Goal: Information Seeking & Learning: Learn about a topic

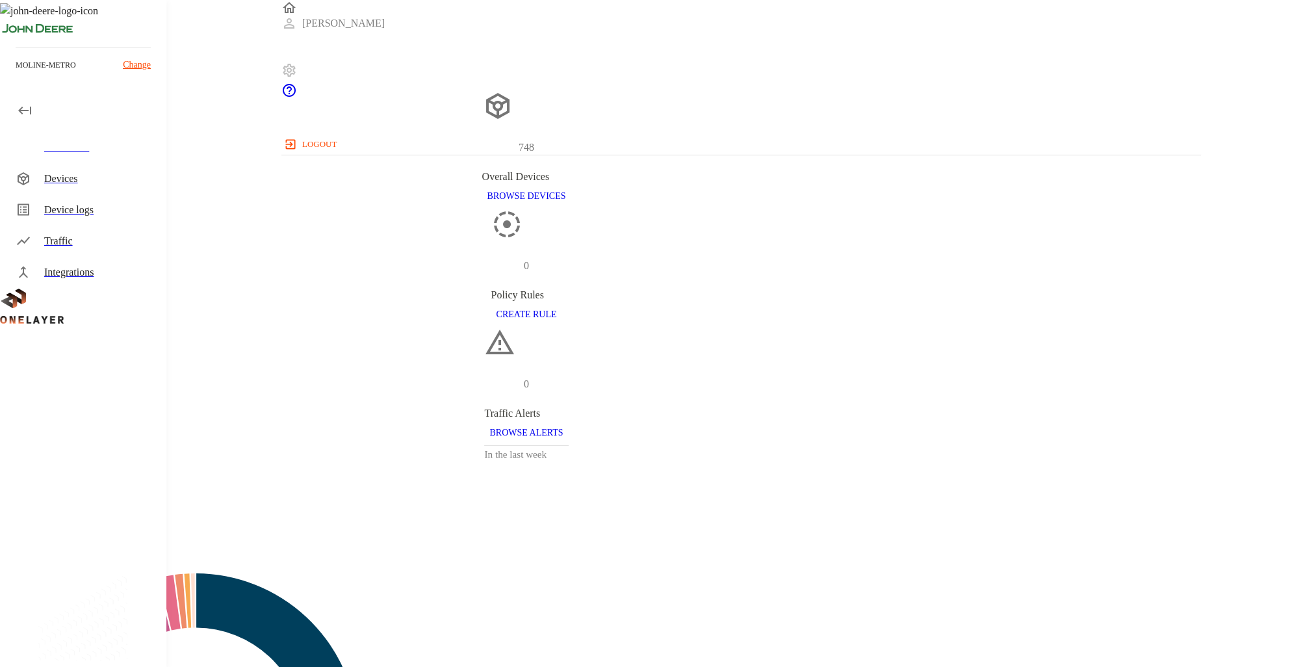
click at [36, 173] on div "Devices" at bounding box center [85, 178] width 161 height 31
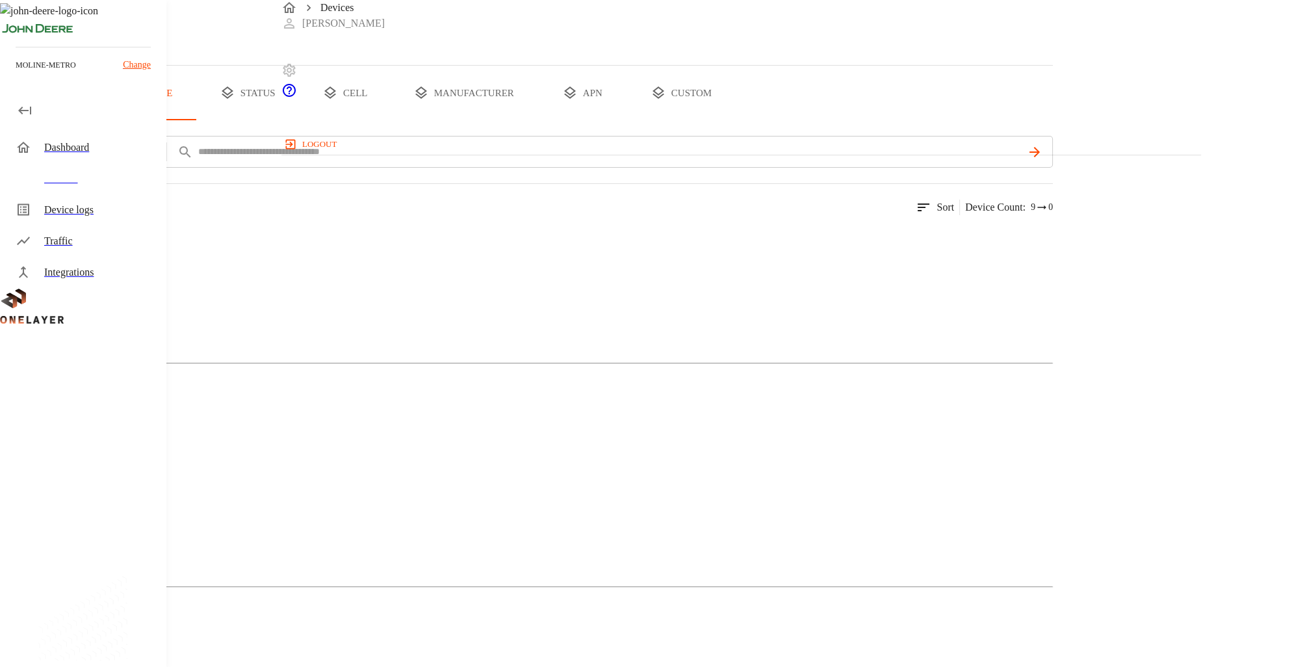
click at [394, 120] on button "cell" at bounding box center [344, 93] width 97 height 55
click at [204, 639] on span "#L1243710802::NOKIA::ASIB" at bounding box center [137, 644] width 133 height 11
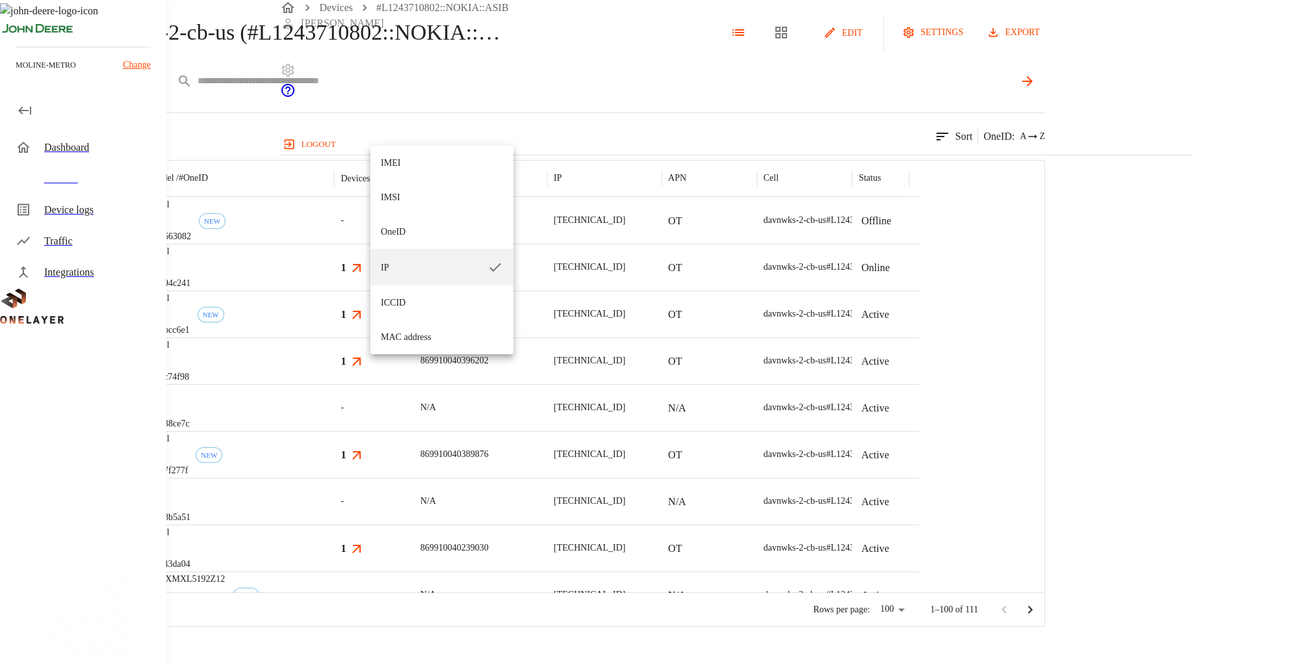
click at [411, 136] on body "Devices #L1243710802::NOKIA::ASIB Shadab logout moline-metro Change Dashboard D…" at bounding box center [658, 313] width 1316 height 626
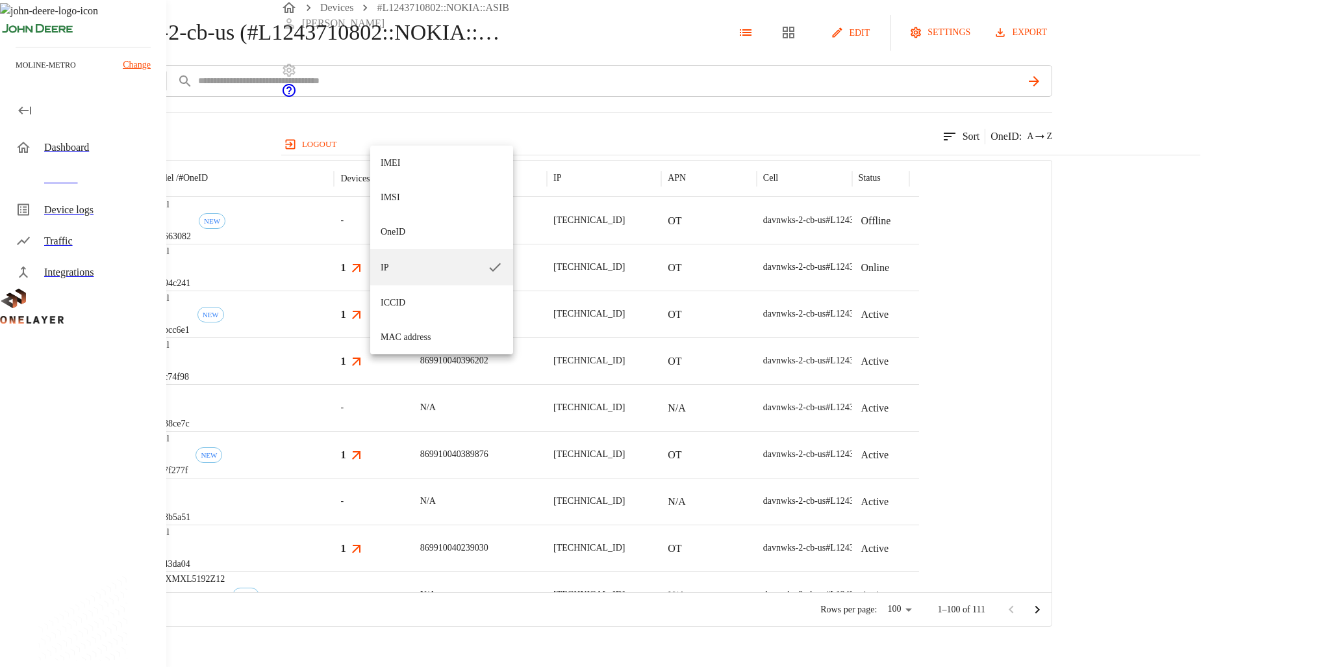
click at [261, 199] on div at bounding box center [662, 333] width 1325 height 667
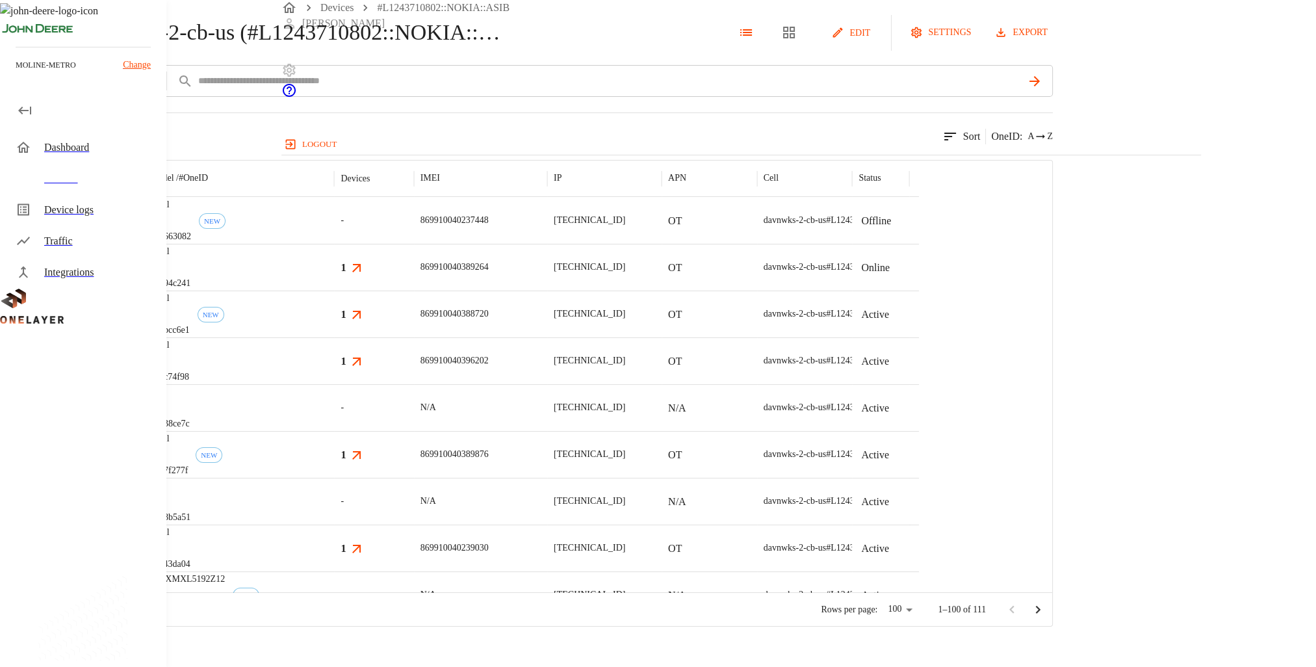
click at [88, 97] on button "add filter" at bounding box center [44, 81] width 88 height 32
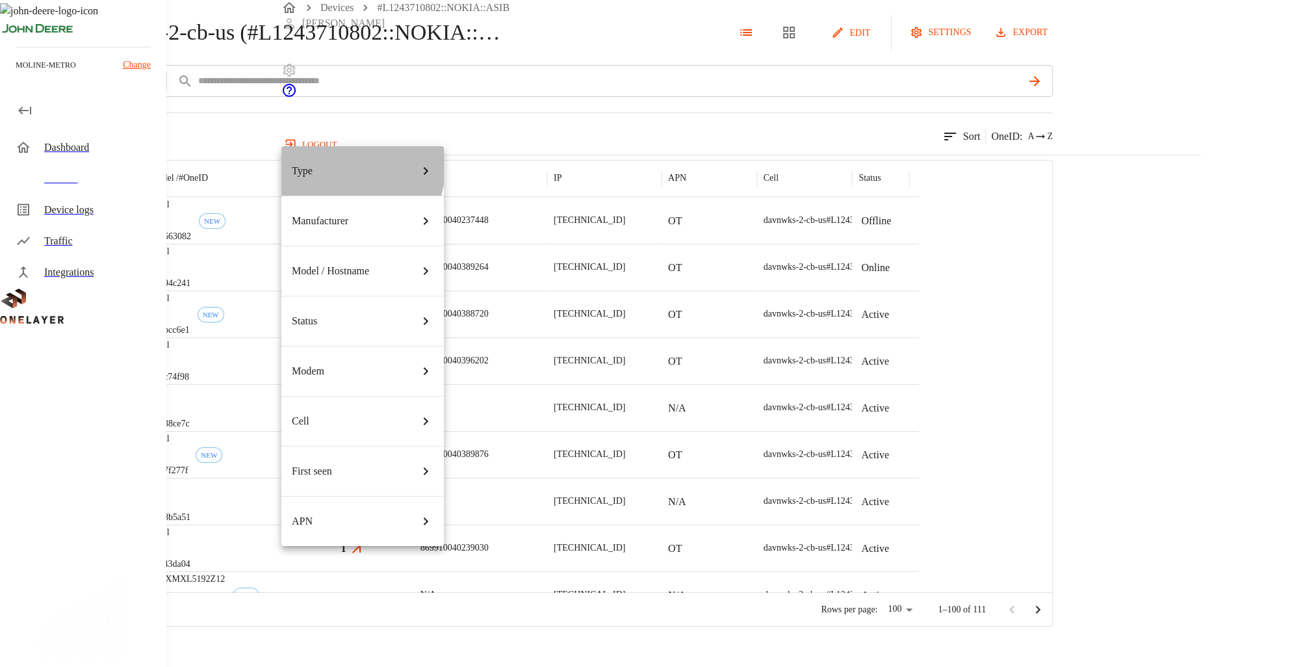
click at [330, 163] on div "Type" at bounding box center [363, 171] width 142 height 36
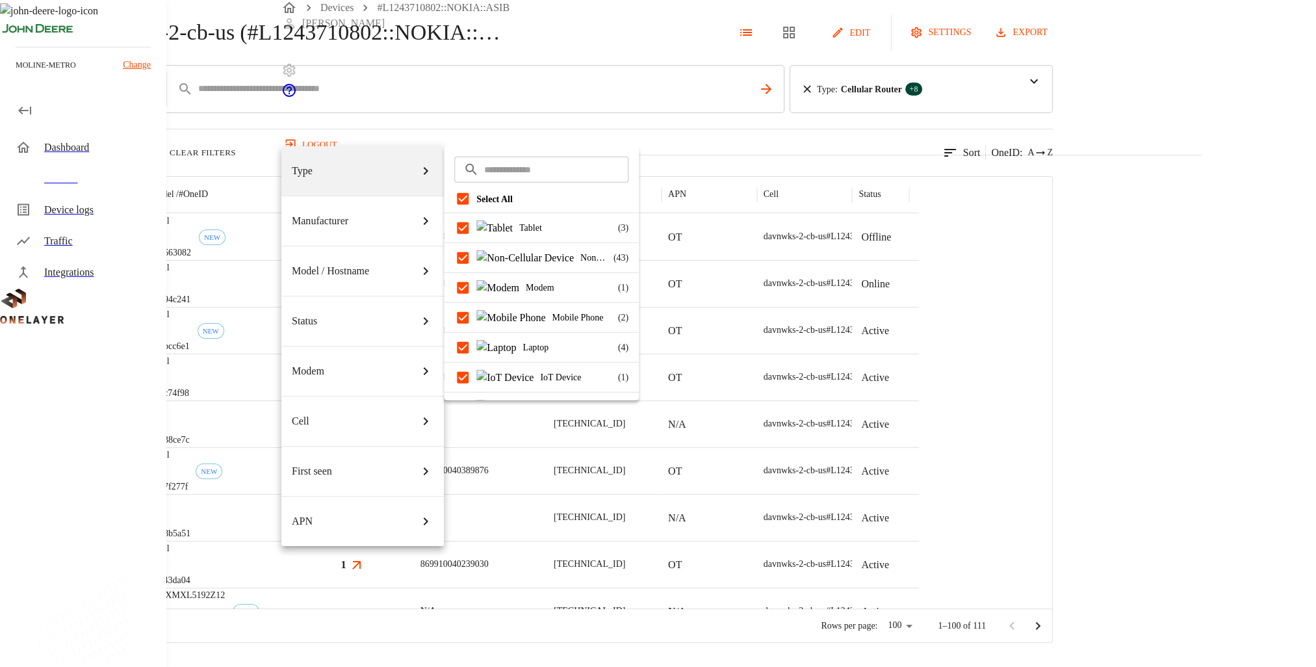
click at [674, 185] on div at bounding box center [658, 333] width 1316 height 667
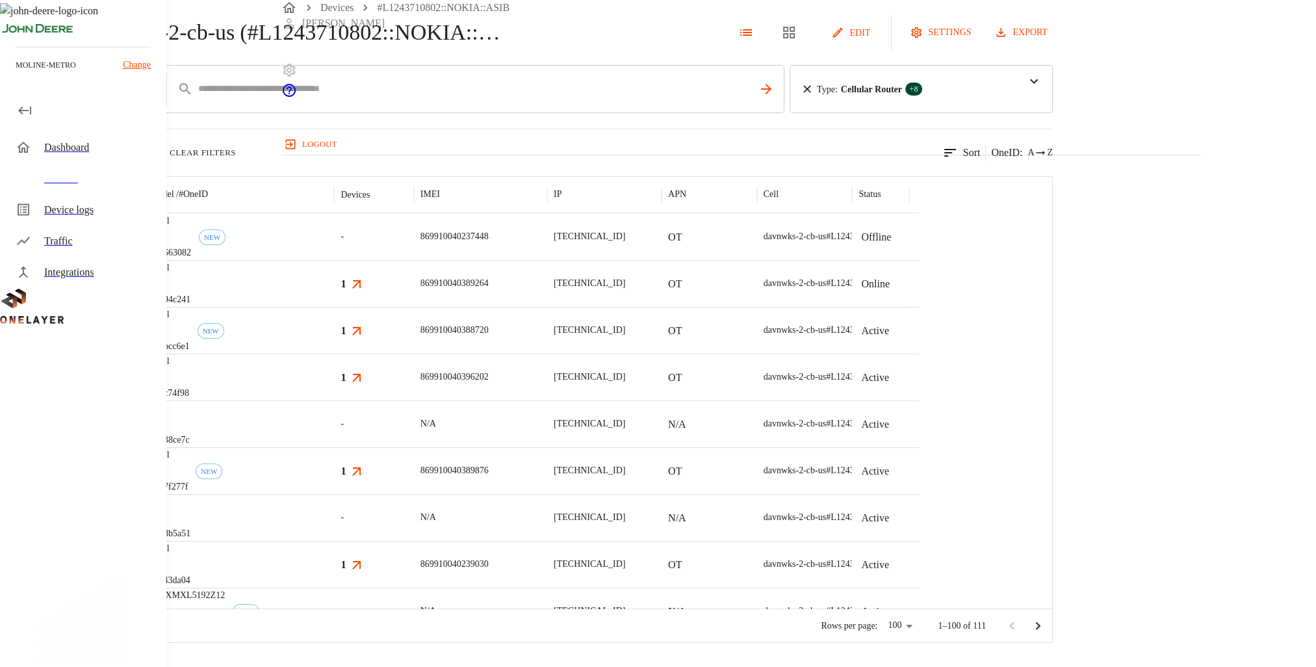
click at [88, 113] on button "add filter" at bounding box center [44, 89] width 88 height 48
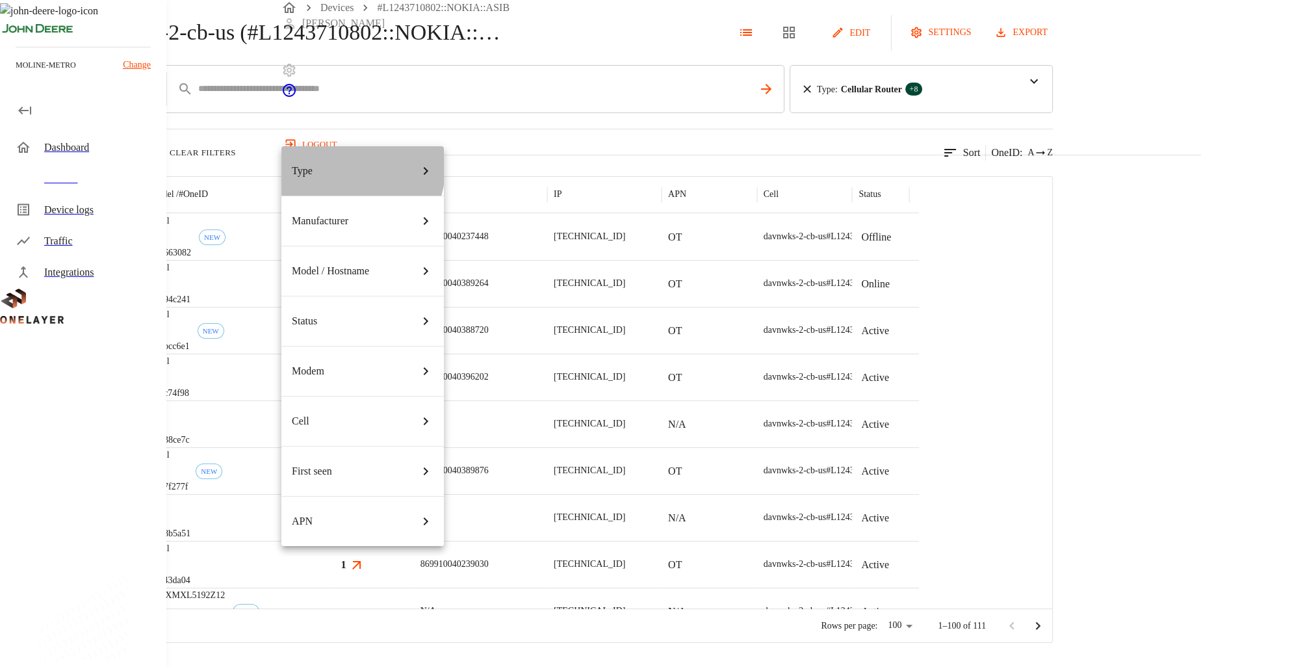
click at [324, 163] on div "Type" at bounding box center [363, 171] width 142 height 36
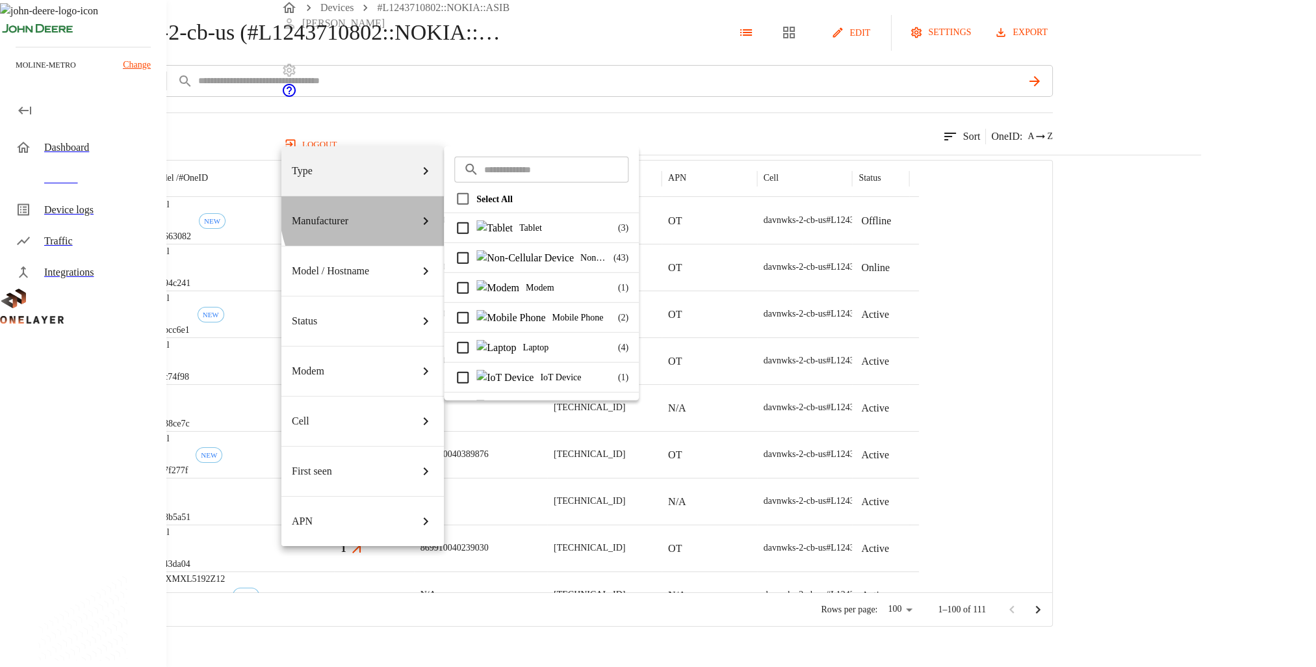
click at [394, 203] on div "Manufacturer" at bounding box center [363, 221] width 142 height 36
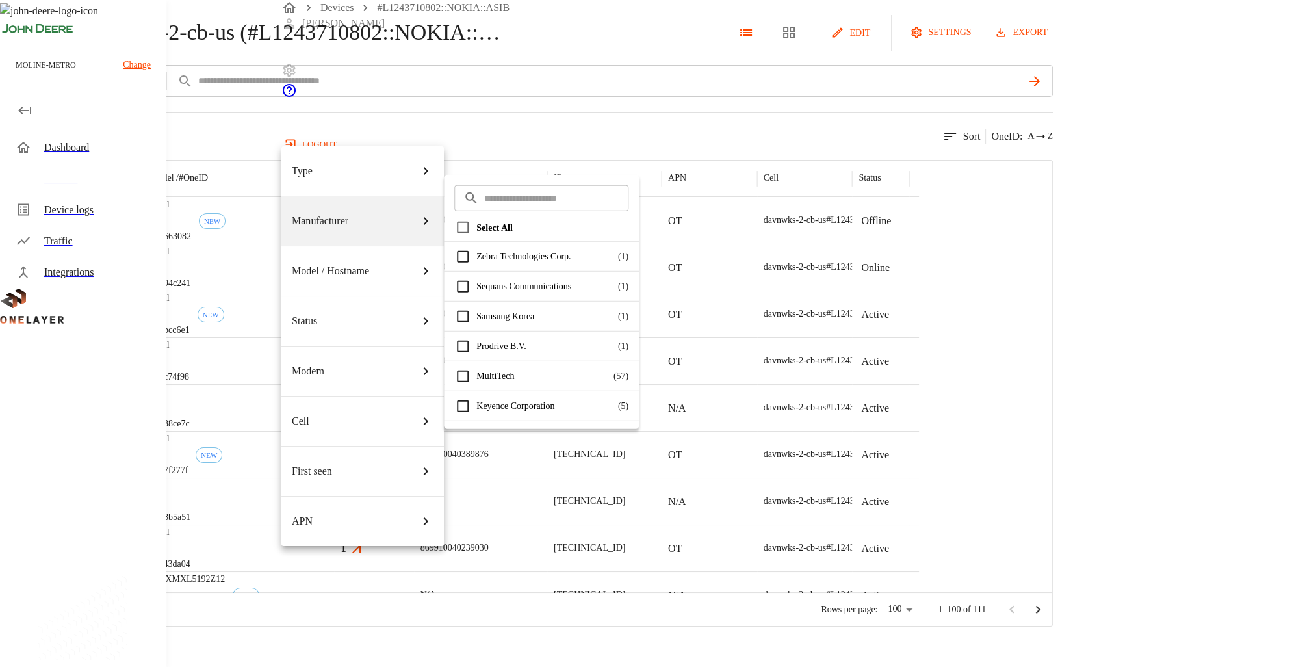
click at [485, 227] on p "Select All" at bounding box center [552, 227] width 152 height 14
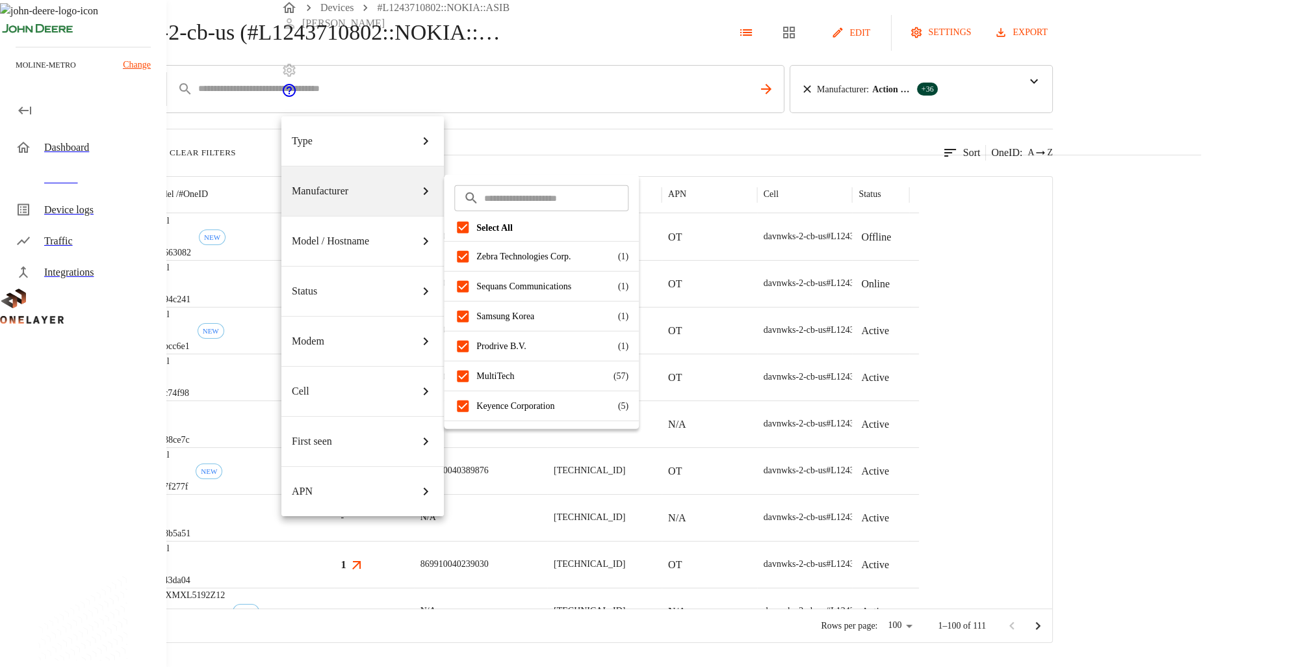
click at [756, 173] on div at bounding box center [658, 333] width 1316 height 667
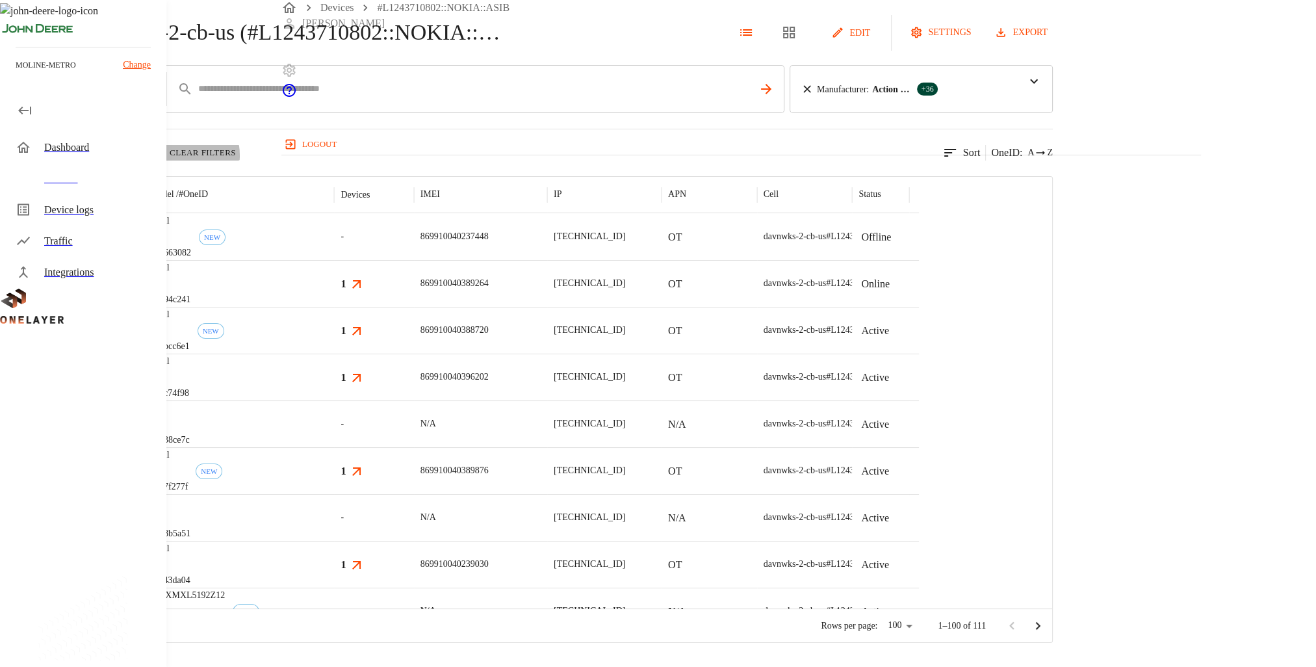
click at [240, 160] on button "Clear Filters" at bounding box center [194, 153] width 91 height 16
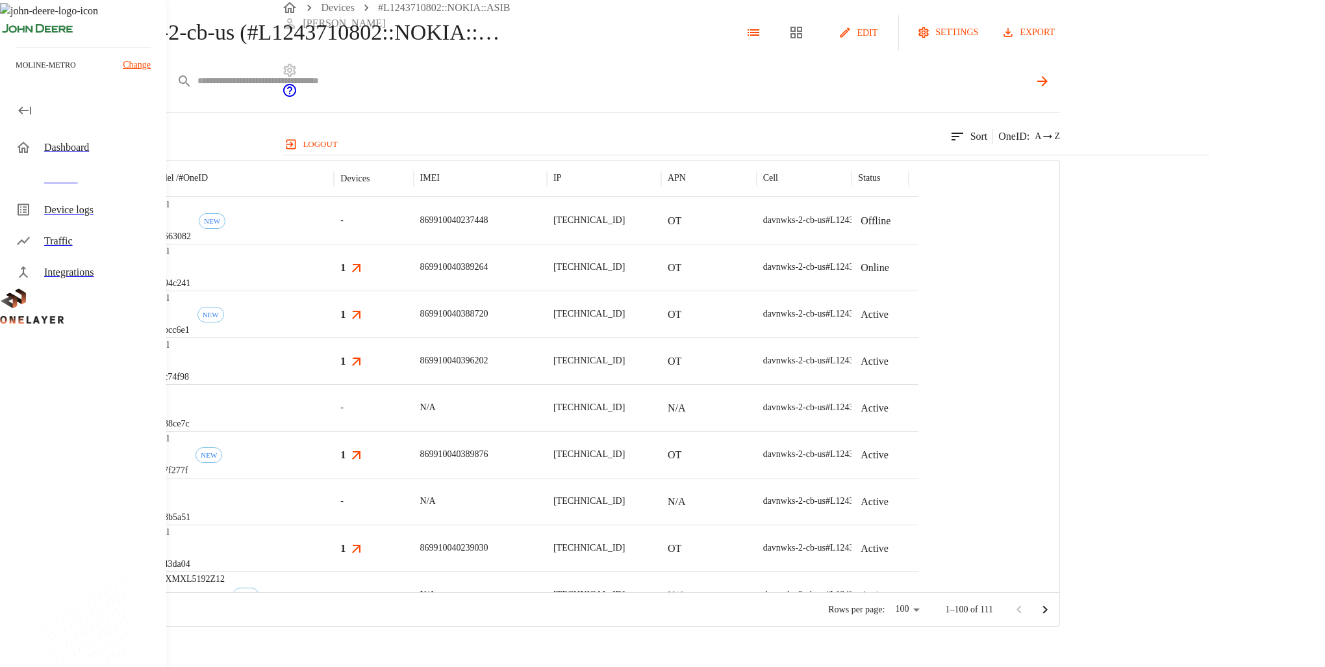
click at [417, 136] on body "Devices #L1243710802::NOKIA::ASIB Shadab logout moline-metro Change Dashboard D…" at bounding box center [662, 313] width 1325 height 626
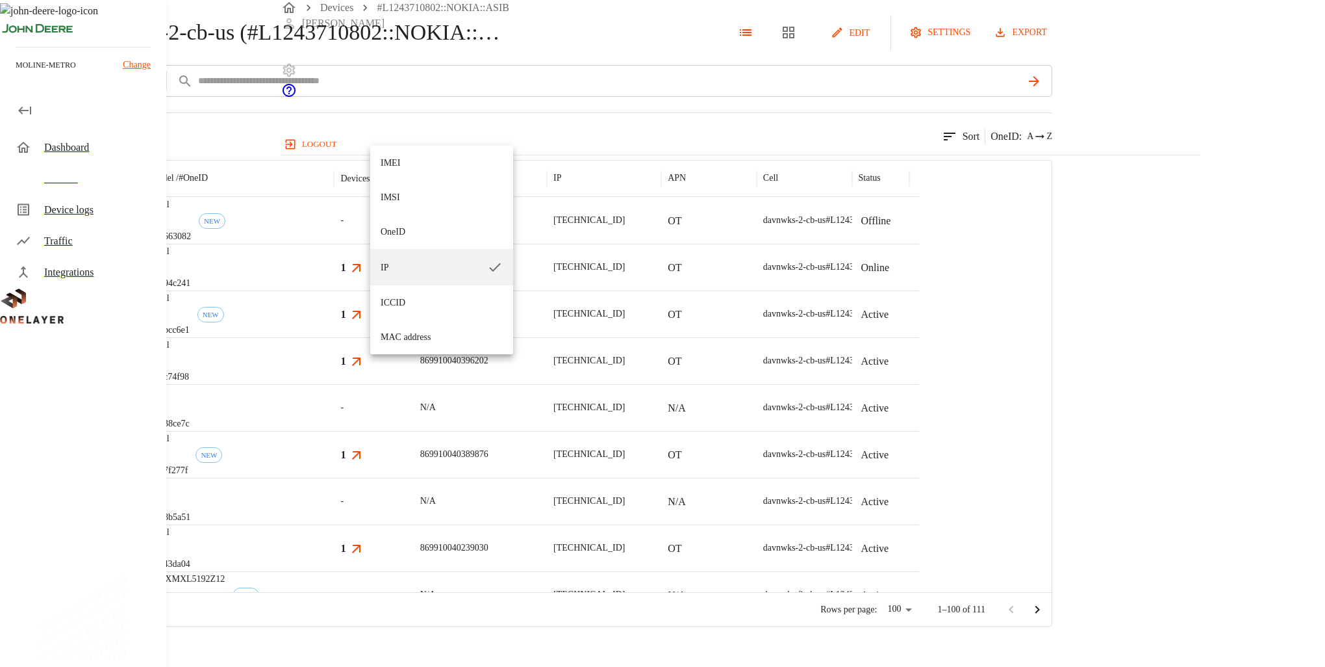
click at [677, 150] on div at bounding box center [662, 333] width 1325 height 667
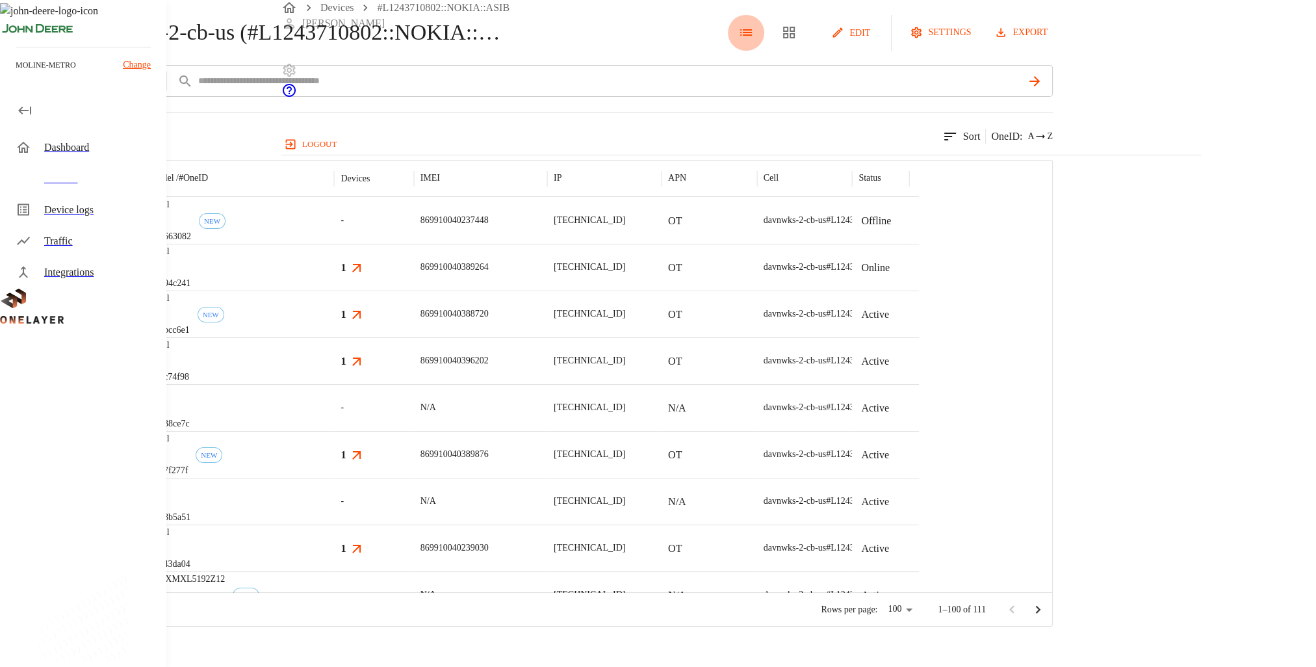
click at [754, 40] on icon "device type view tabs" at bounding box center [746, 33] width 16 height 16
click at [404, 102] on body "Devices #L1243710802::NOKIA::ASIB Shadab logout moline-metro Change Dashboard D…" at bounding box center [658, 313] width 1316 height 626
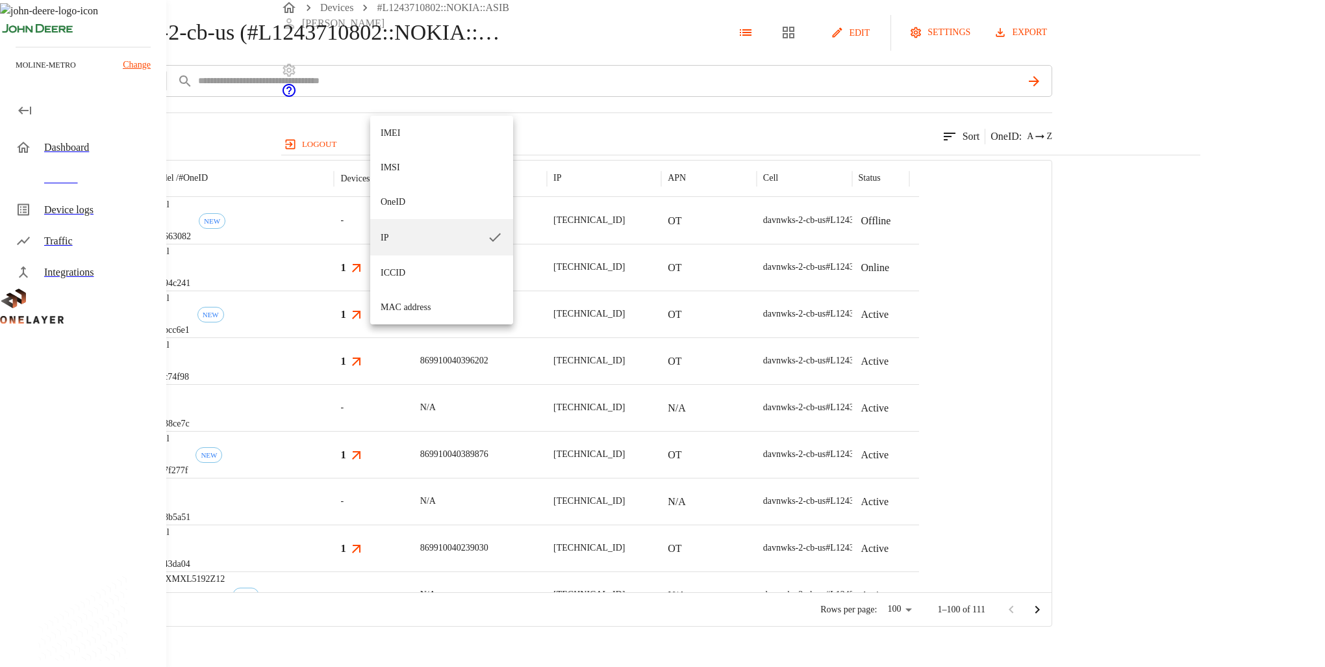
click at [281, 53] on div at bounding box center [662, 333] width 1325 height 667
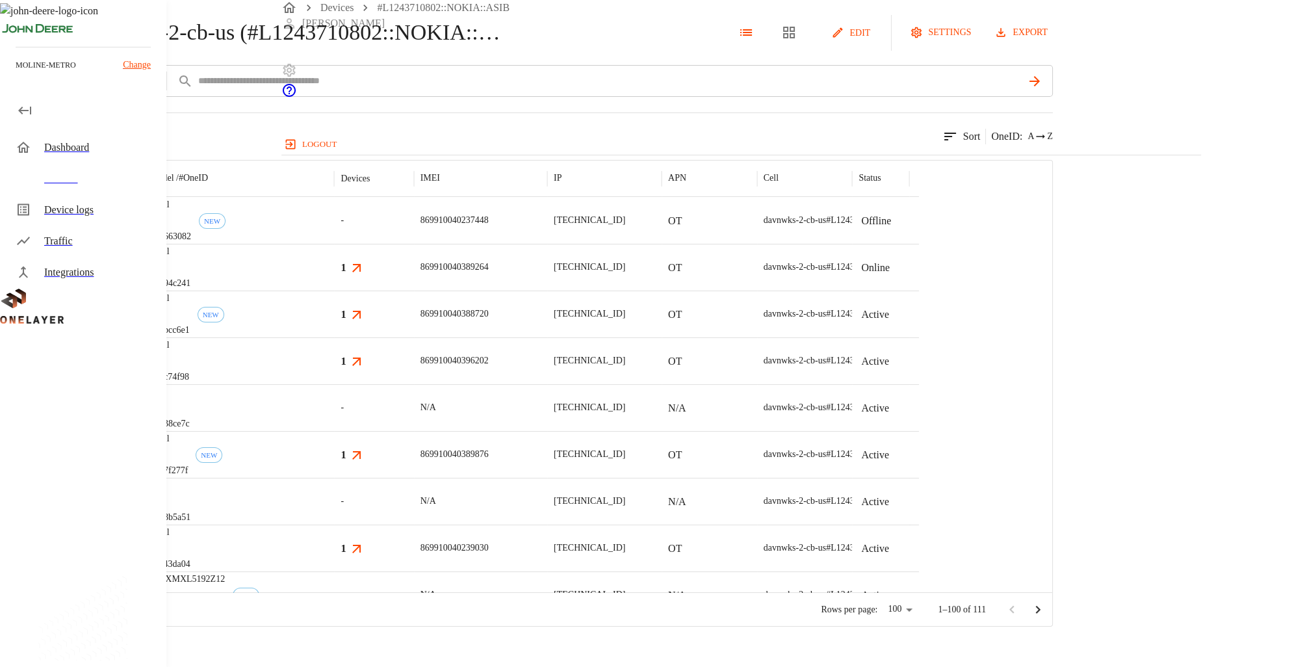
click at [288, 51] on div "davnwks-2-cb-us (#L1243710802::NOKIA::ASIB)" at bounding box center [252, 33] width 505 height 36
click at [14, 40] on icon at bounding box center [7, 32] width 14 height 14
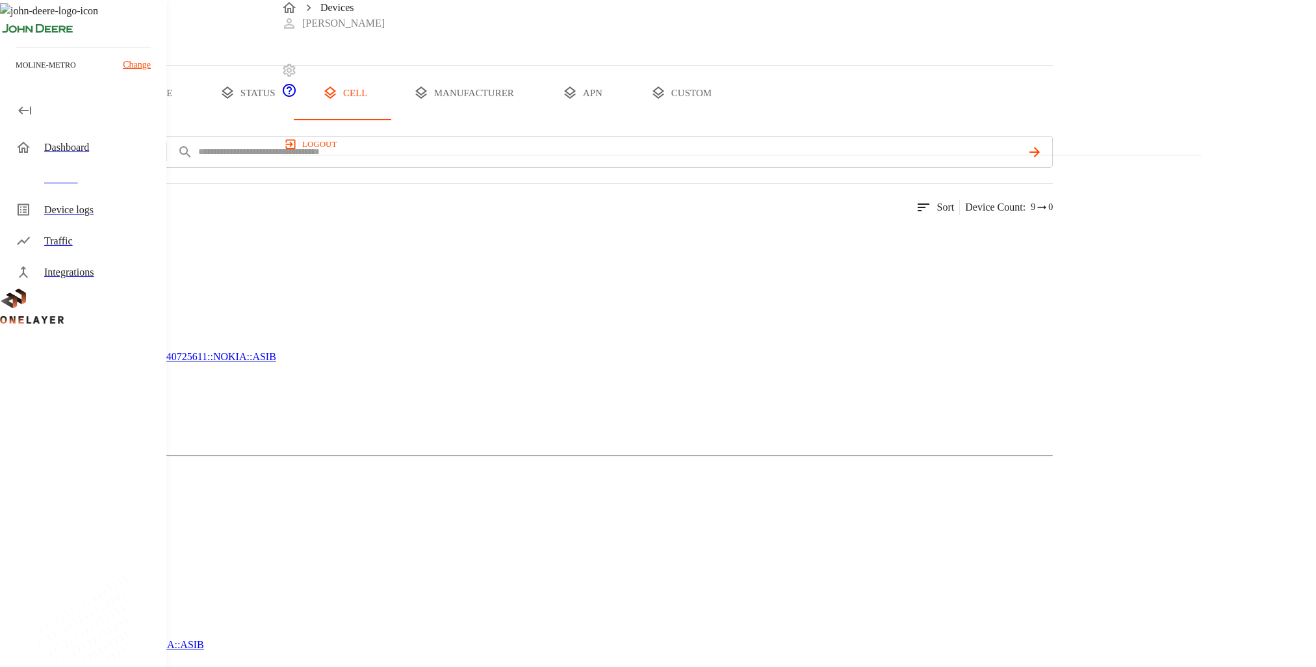
click at [141, 99] on icon "device tabs" at bounding box center [135, 92] width 12 height 12
click at [88, 168] on button "add filter" at bounding box center [44, 152] width 88 height 32
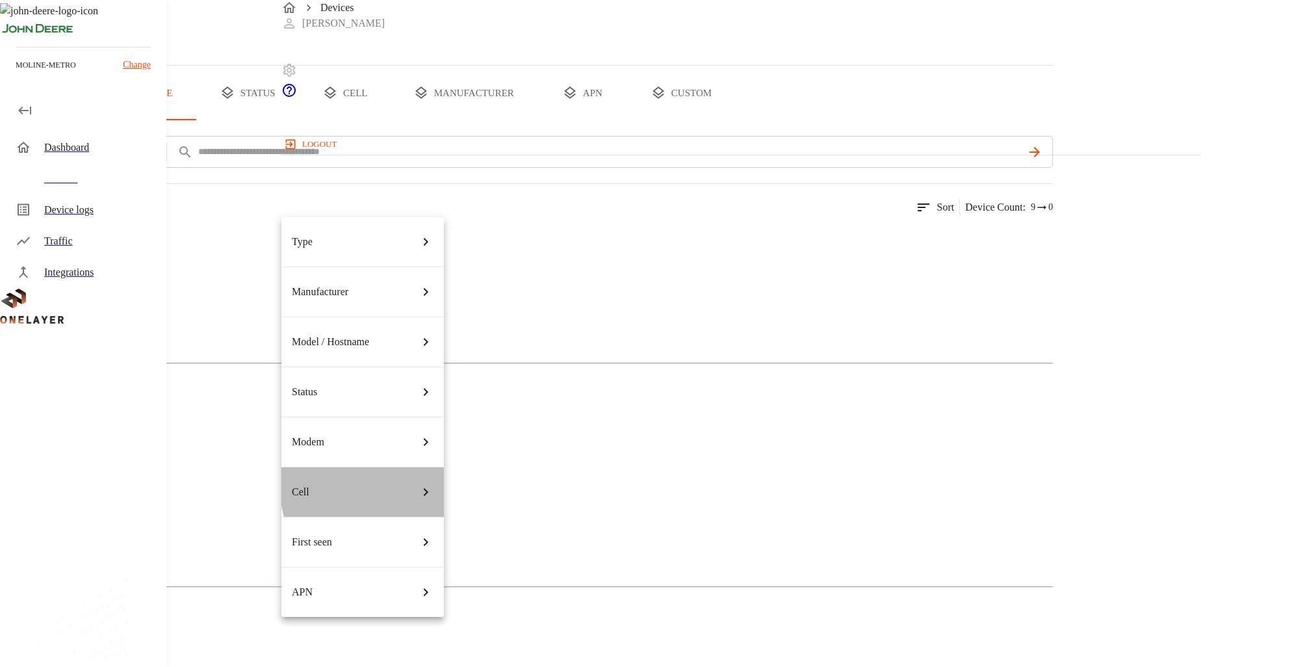
click at [406, 474] on div "Cell" at bounding box center [363, 492] width 142 height 36
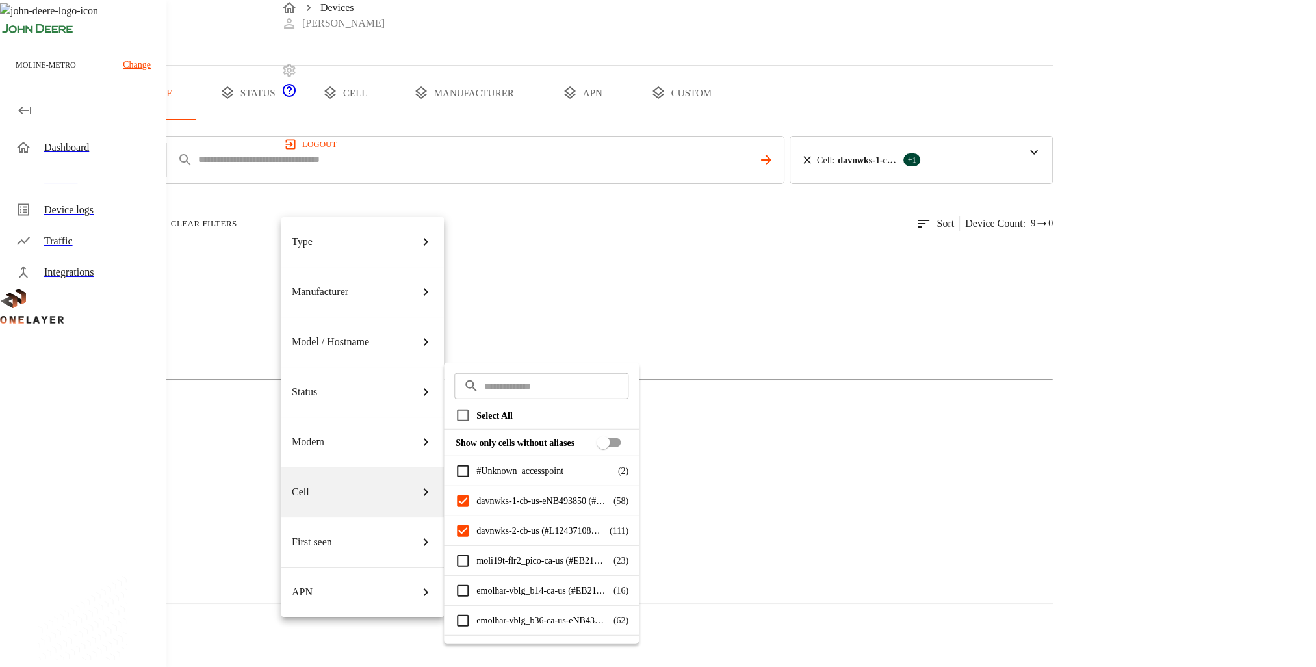
drag, startPoint x: 185, startPoint y: 439, endPoint x: 198, endPoint y: 435, distance: 13.6
click at [186, 439] on div at bounding box center [658, 333] width 1316 height 667
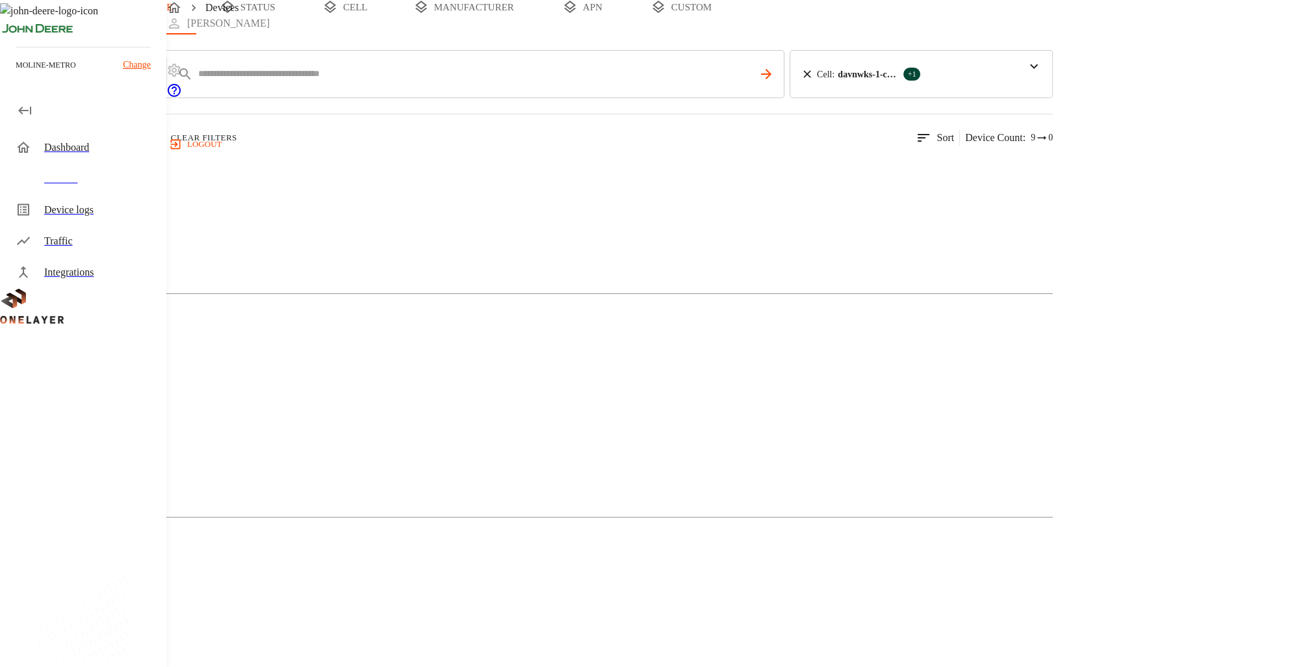
scroll to position [107, 0]
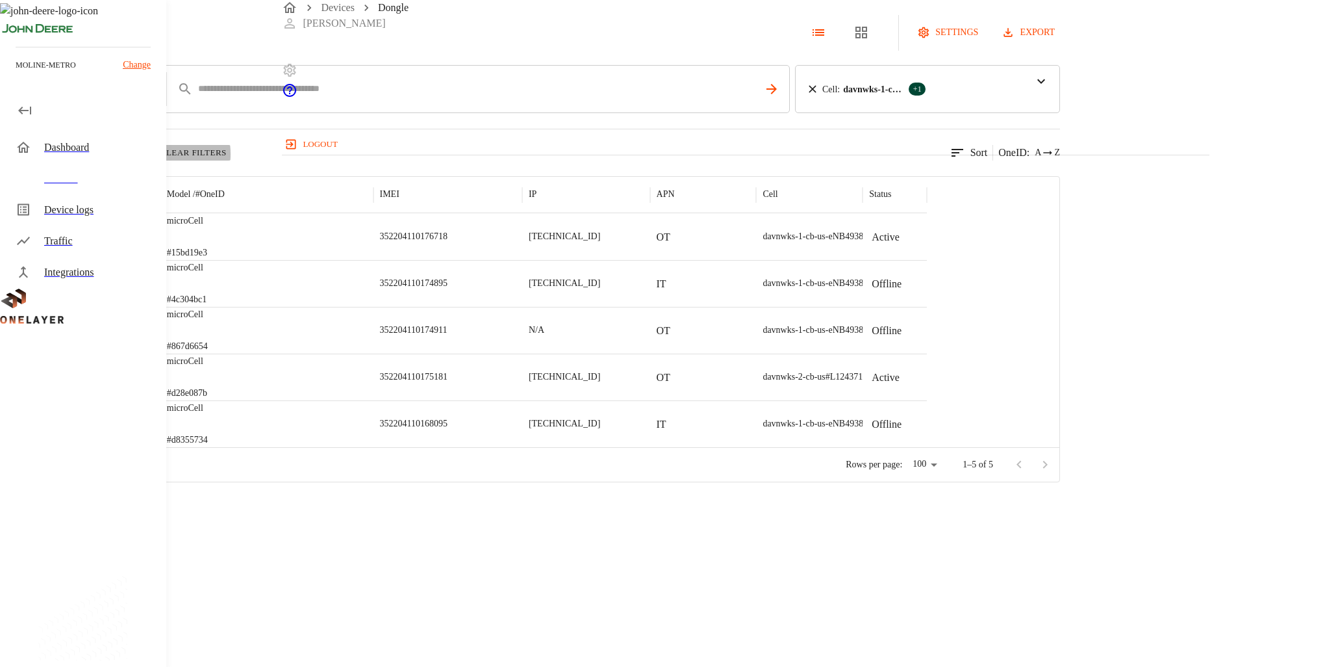
drag, startPoint x: 442, startPoint y: 187, endPoint x: 424, endPoint y: 244, distance: 59.2
click at [426, 243] on div "Dongle settings export add filter IP ** Cell : davnwks-1-cb-us-eNB493850 (#L124…" at bounding box center [530, 241] width 1060 height 482
click at [152, 157] on icon "button" at bounding box center [148, 152] width 7 height 7
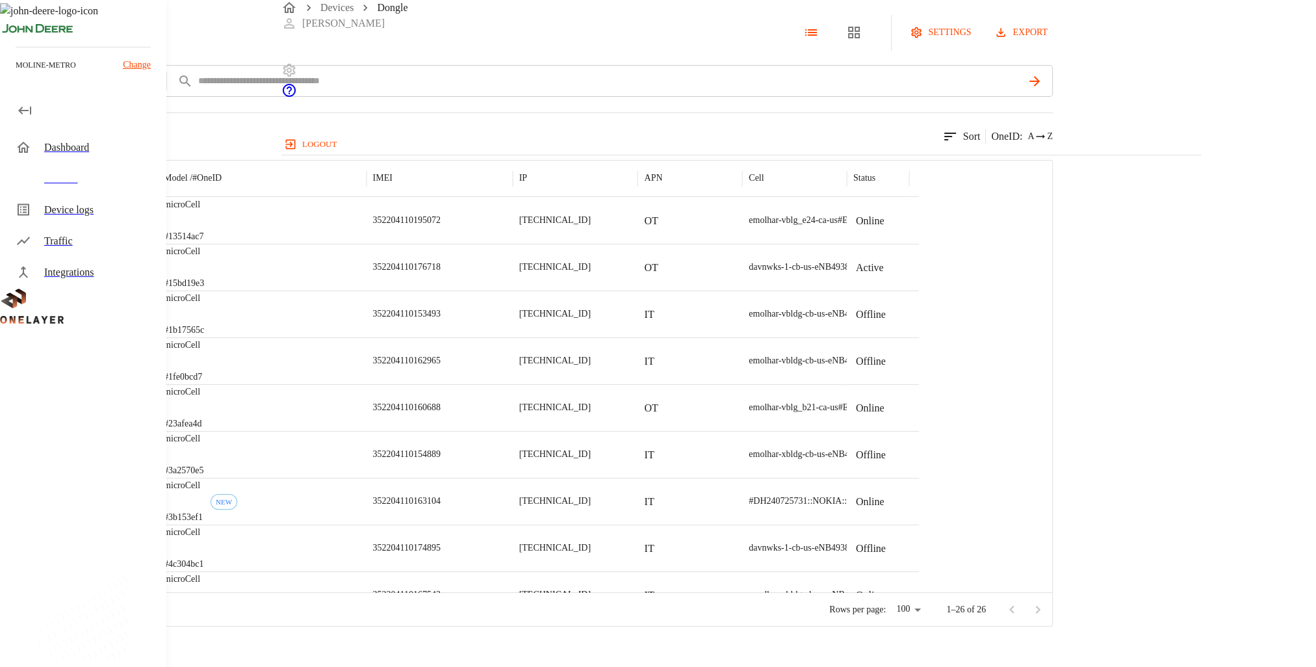
click at [7, 38] on icon at bounding box center [3, 33] width 7 height 12
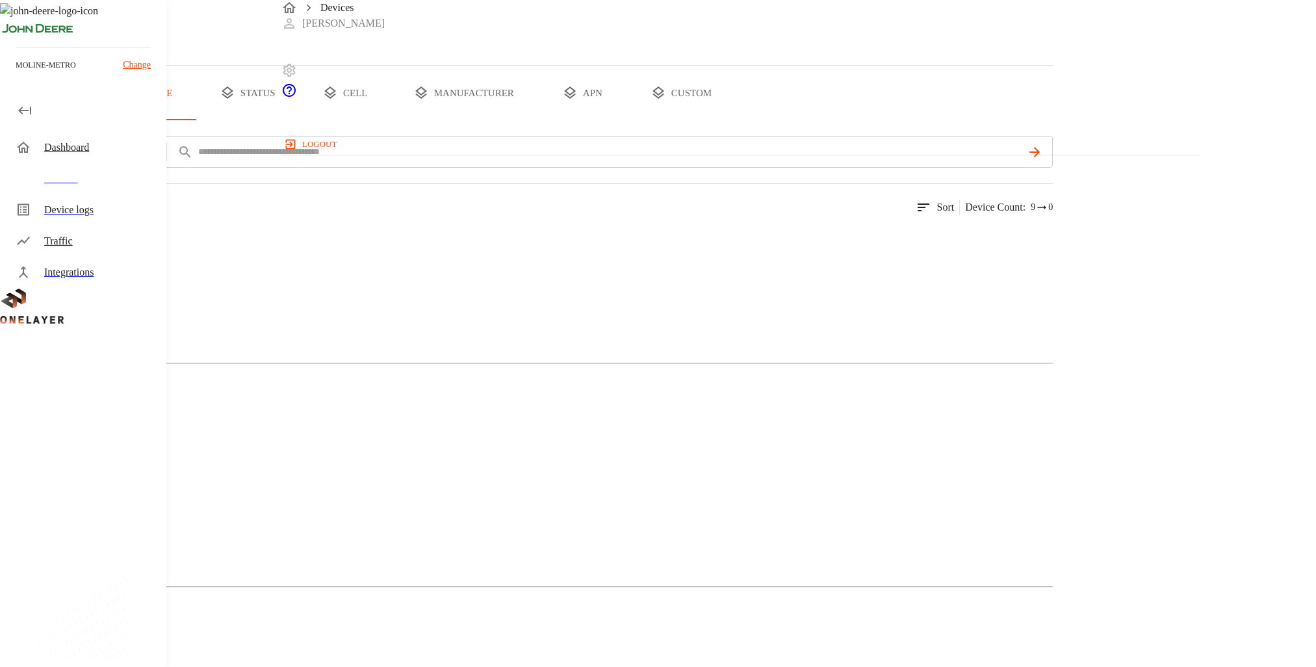
click at [88, 168] on button "add filter" at bounding box center [44, 152] width 88 height 32
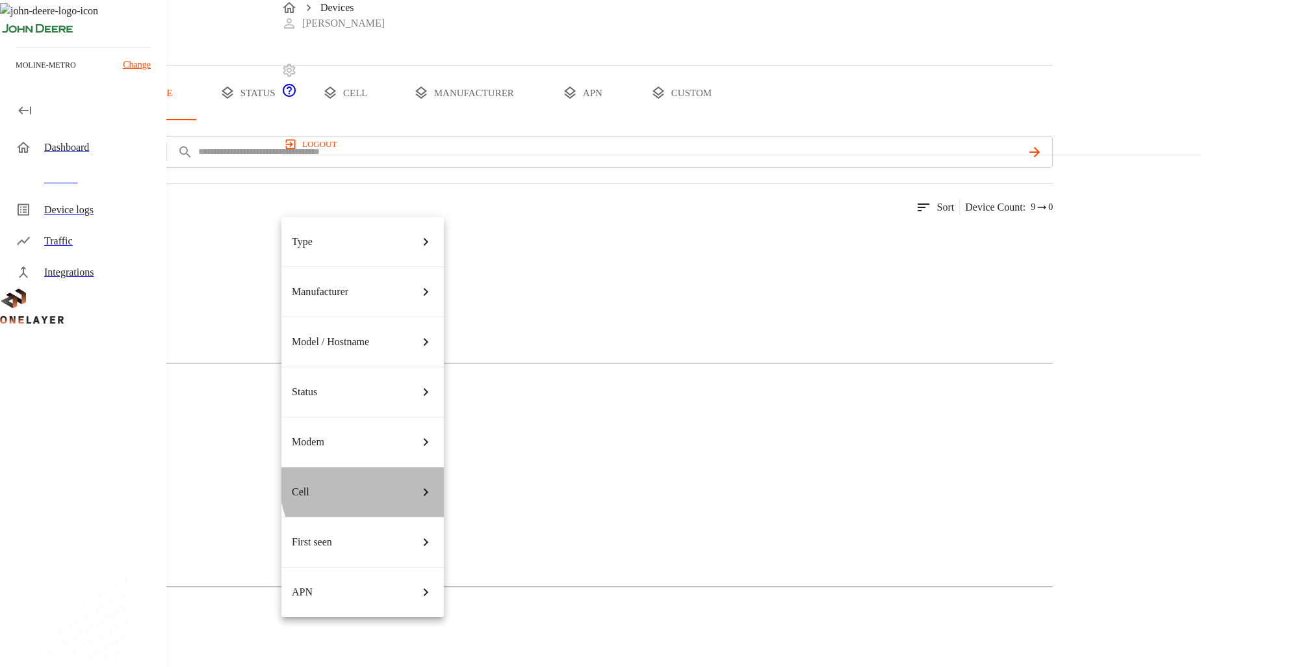
click at [377, 474] on div "Cell" at bounding box center [363, 492] width 142 height 36
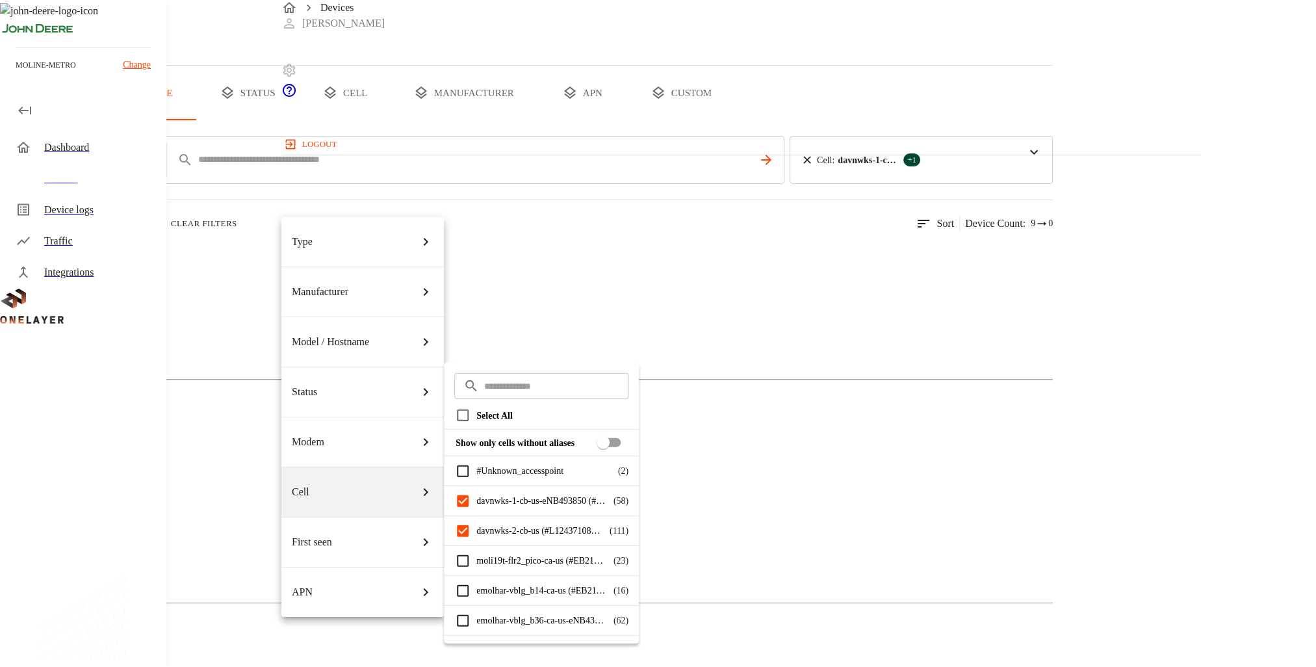
drag, startPoint x: 235, startPoint y: 464, endPoint x: 249, endPoint y: 461, distance: 15.2
click at [235, 464] on div at bounding box center [658, 333] width 1316 height 667
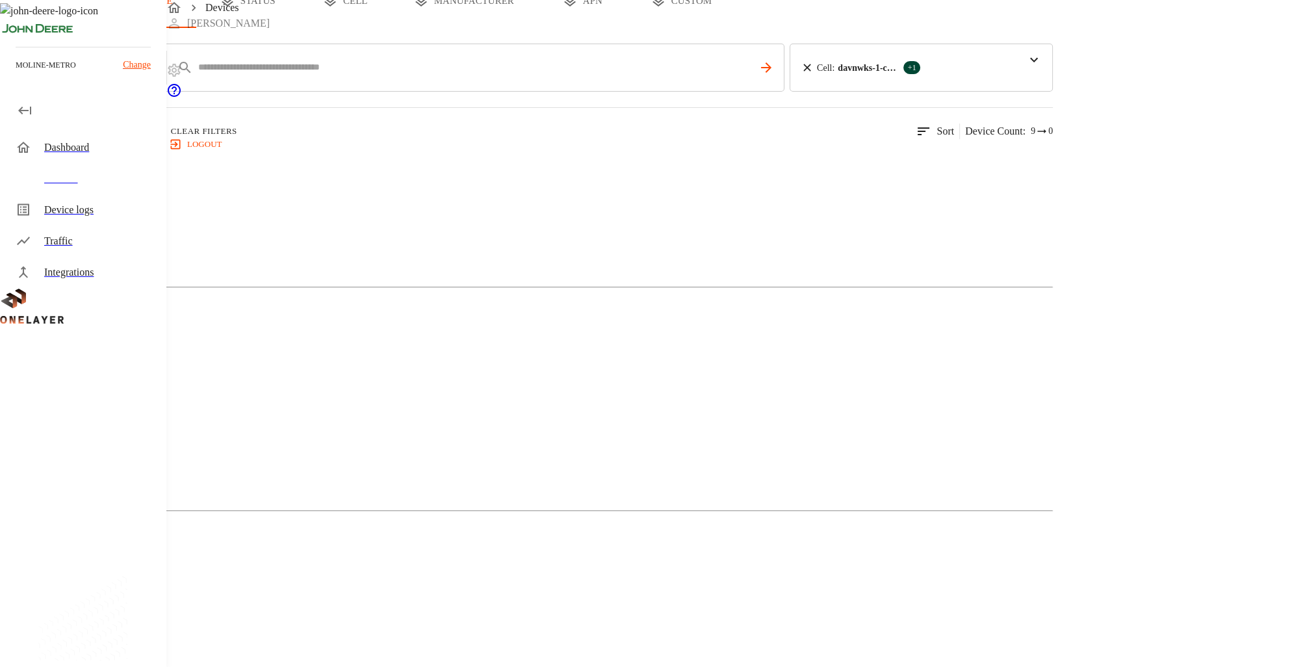
scroll to position [107, 0]
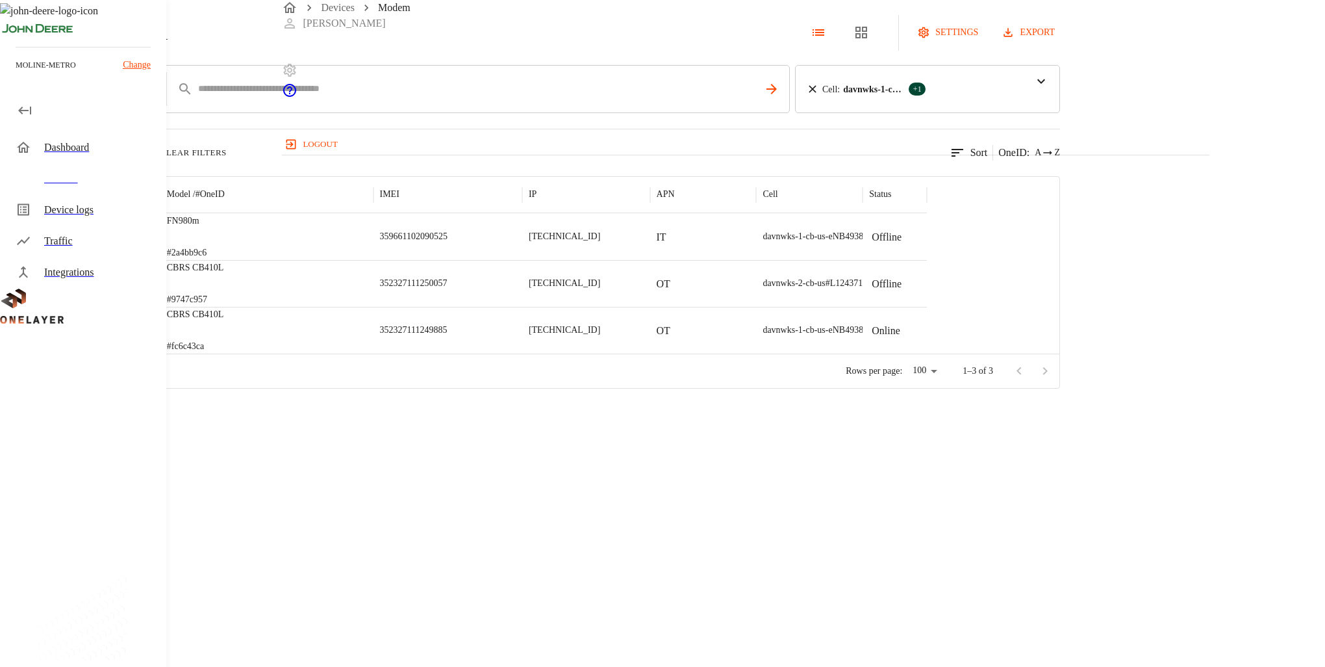
click at [14, 40] on icon at bounding box center [7, 32] width 14 height 14
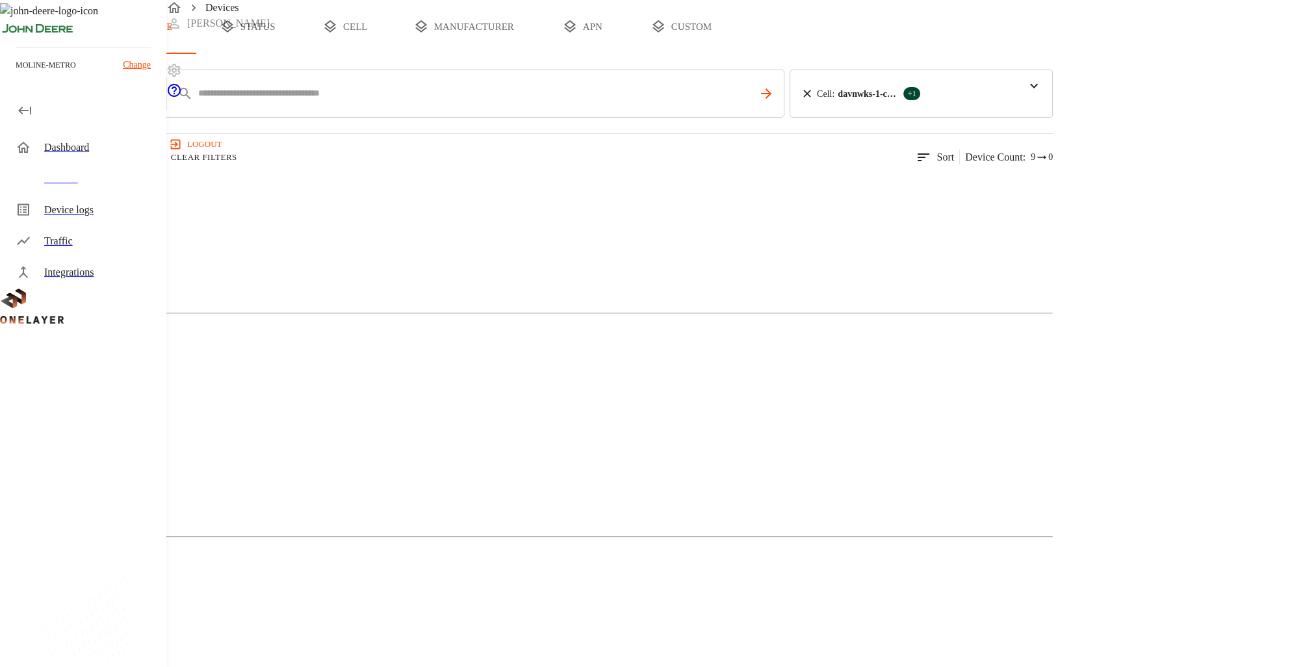
scroll to position [107, 0]
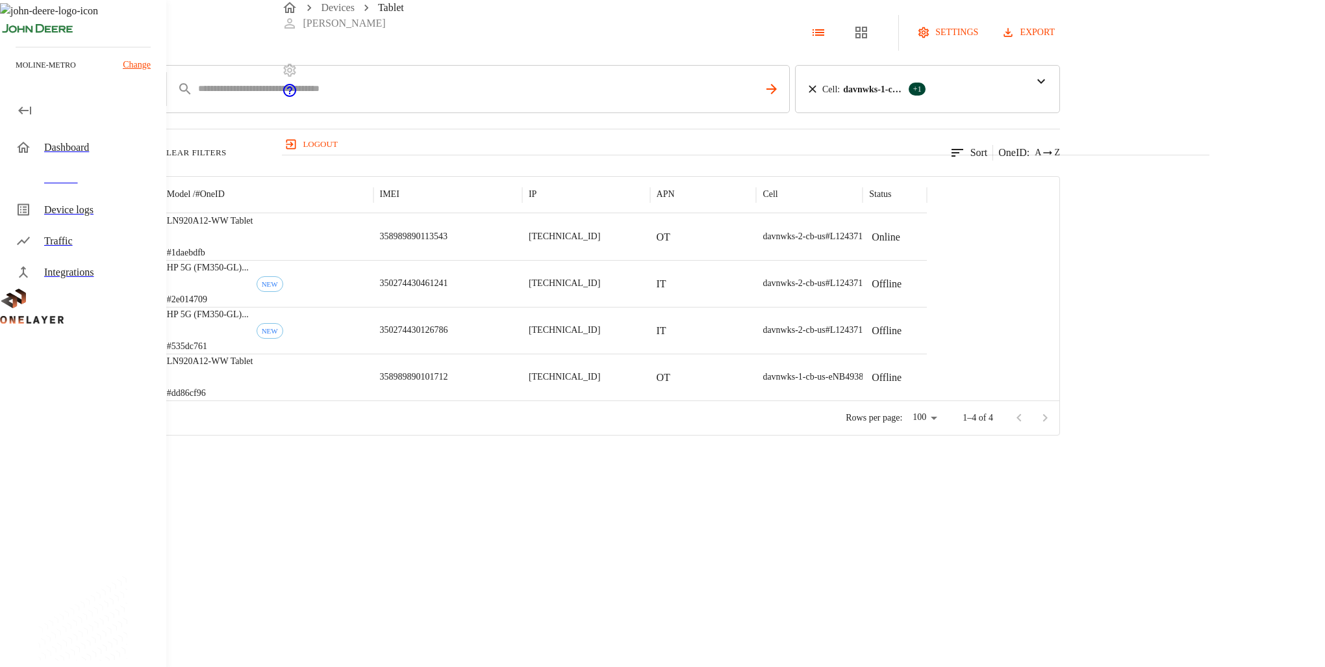
click at [281, 88] on div "Tablet settings export add filter IP ** Cell : davnwks-1-cb-us-eNB493850 (#L124…" at bounding box center [662, 217] width 1325 height 435
click at [281, 84] on div "Tablet settings export add filter IP ** Cell : davnwks-1-cb-us-eNB493850 (#L124…" at bounding box center [662, 217] width 1325 height 435
click at [14, 40] on icon at bounding box center [7, 32] width 14 height 14
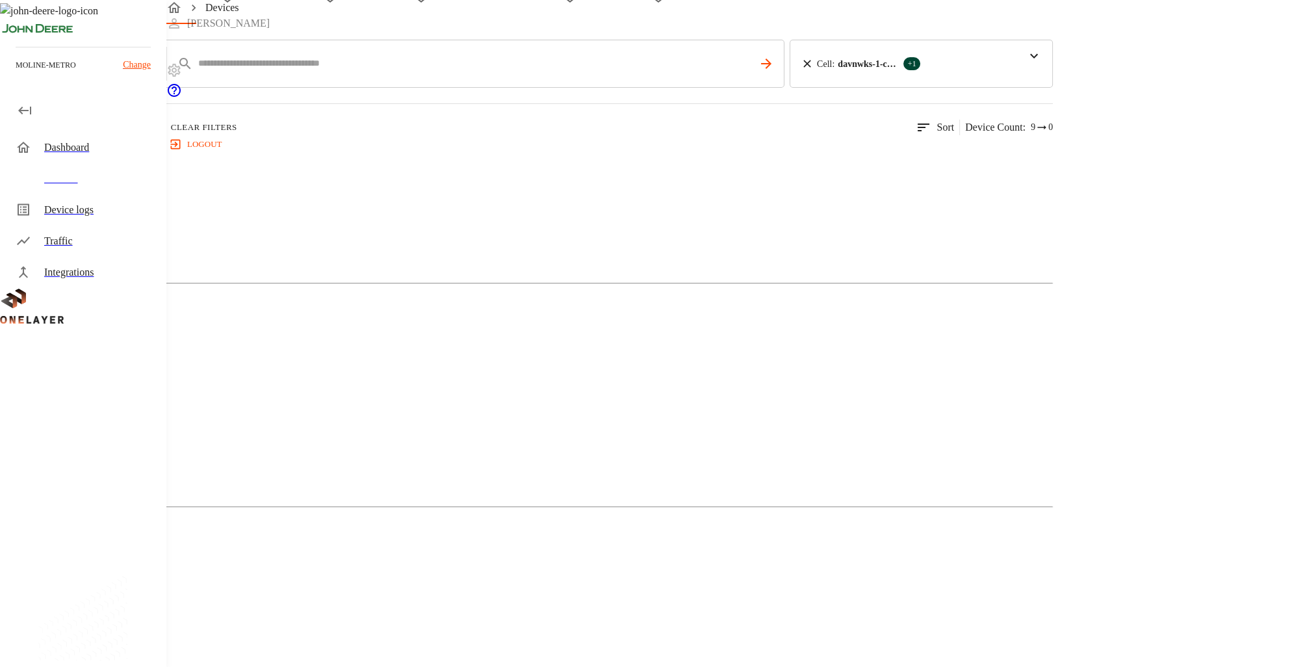
scroll to position [107, 0]
click at [739, 613] on div "Laptop" at bounding box center [526, 645] width 1053 height 65
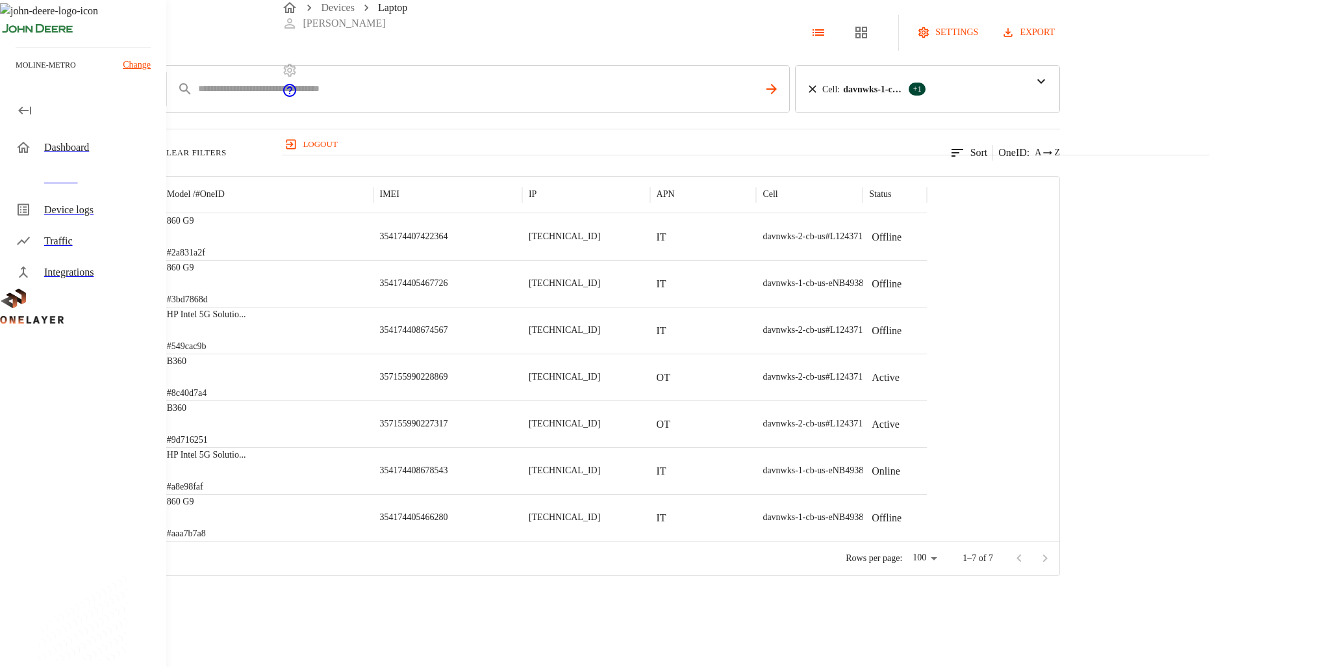
click at [14, 40] on icon at bounding box center [7, 32] width 14 height 14
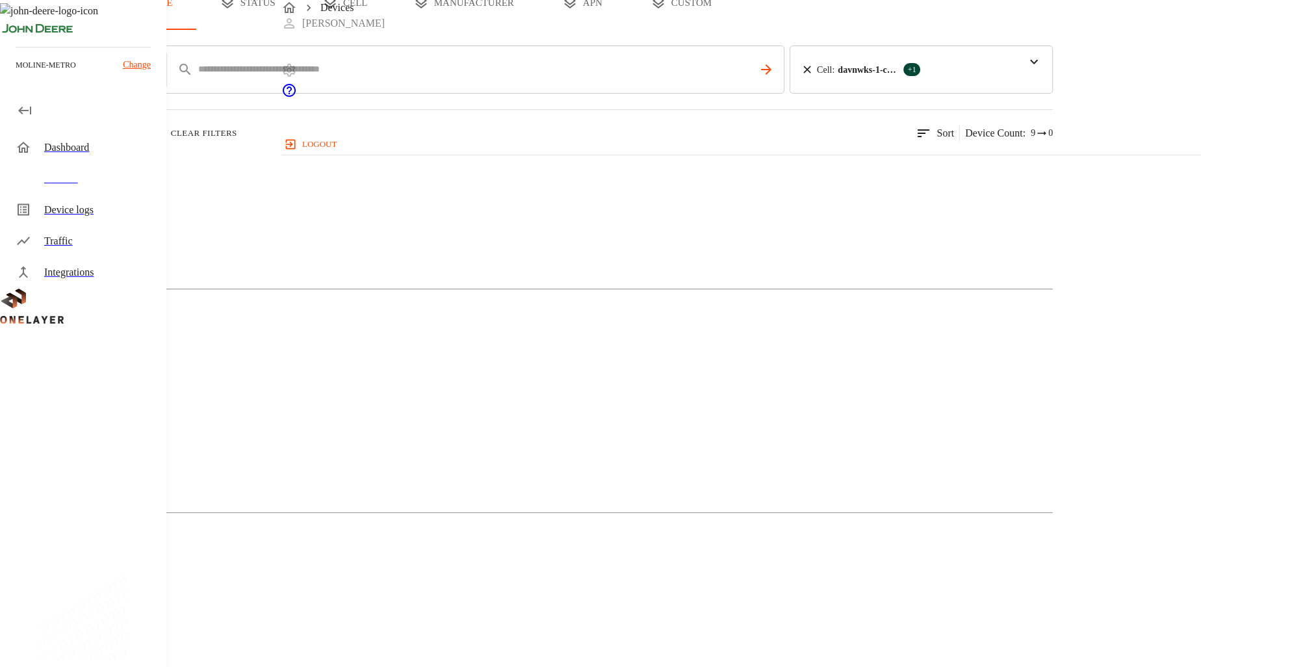
scroll to position [107, 0]
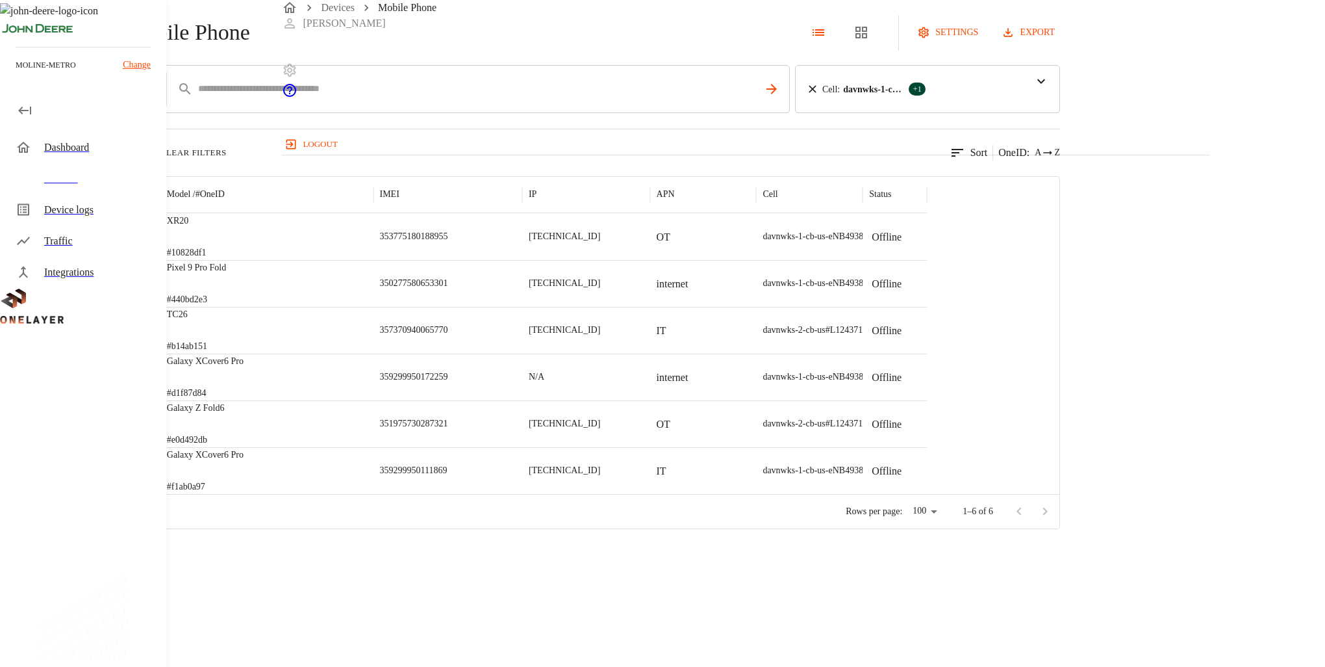
click at [14, 40] on icon at bounding box center [7, 32] width 14 height 14
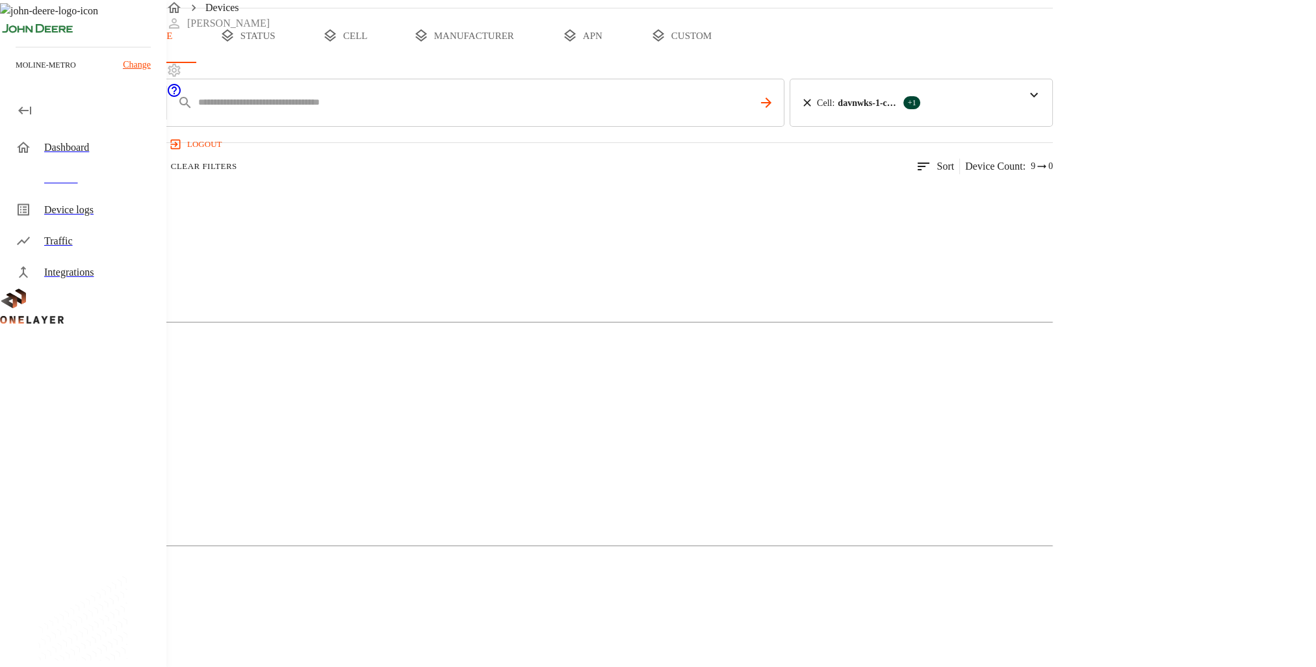
scroll to position [107, 0]
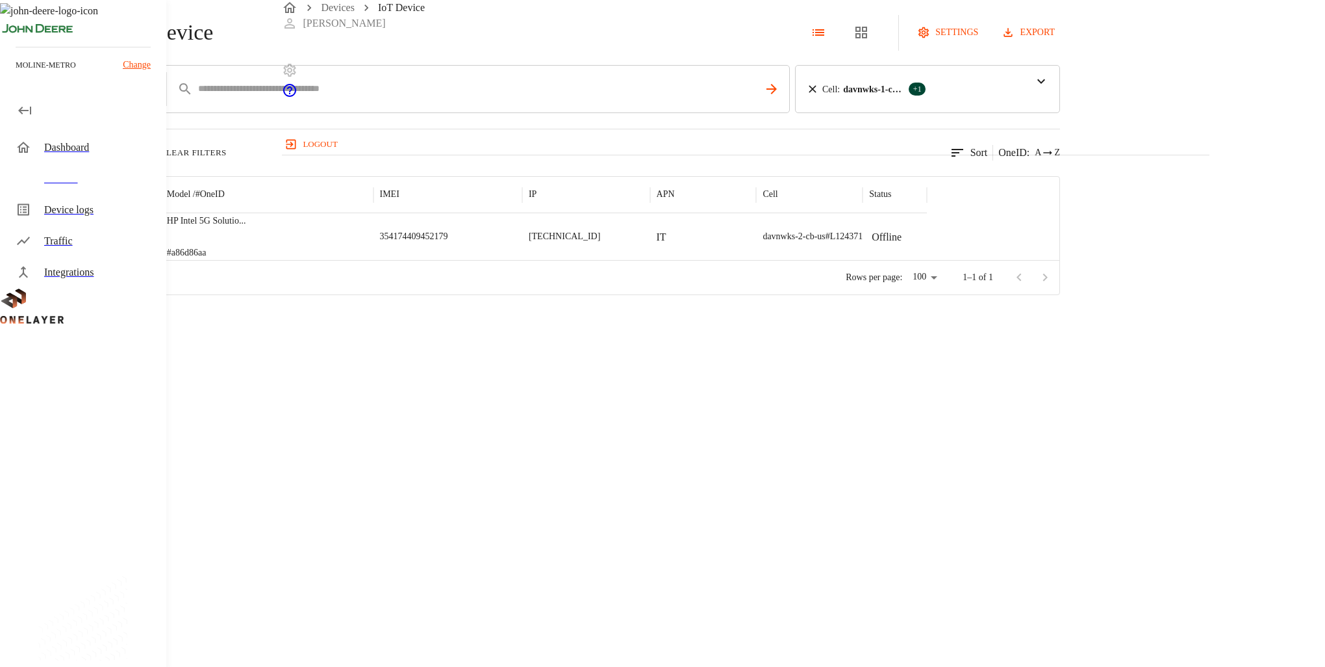
click at [14, 40] on icon at bounding box center [7, 32] width 14 height 14
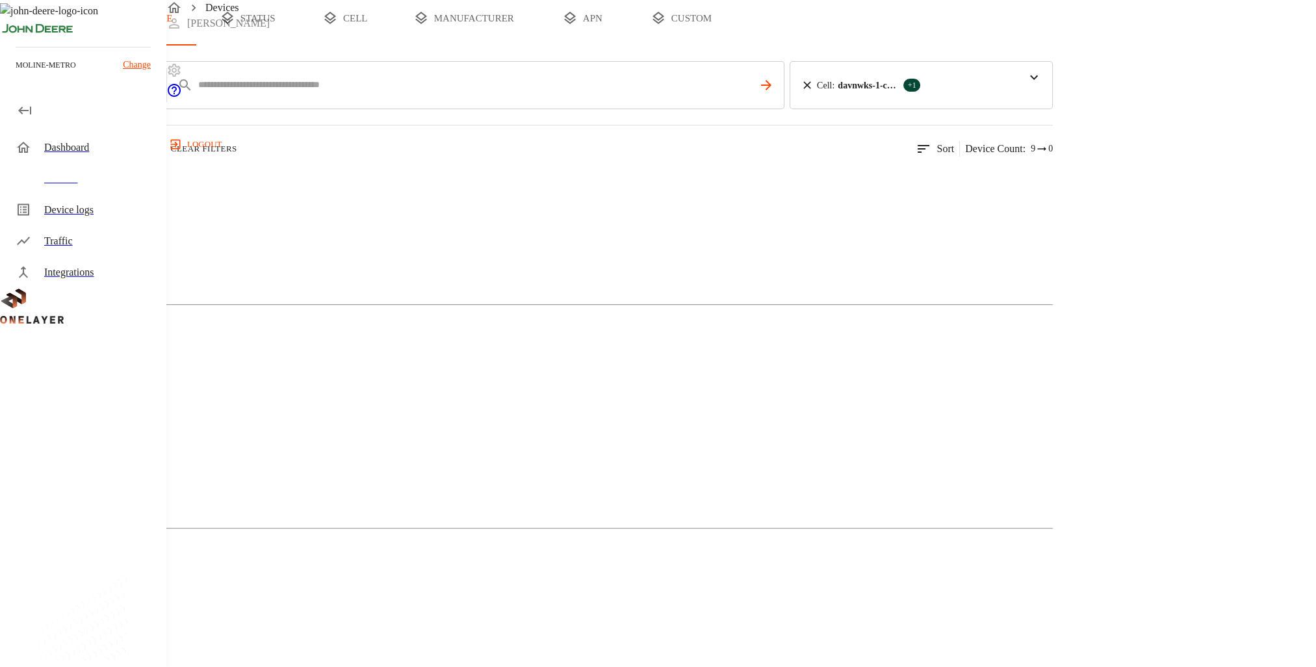
scroll to position [107, 0]
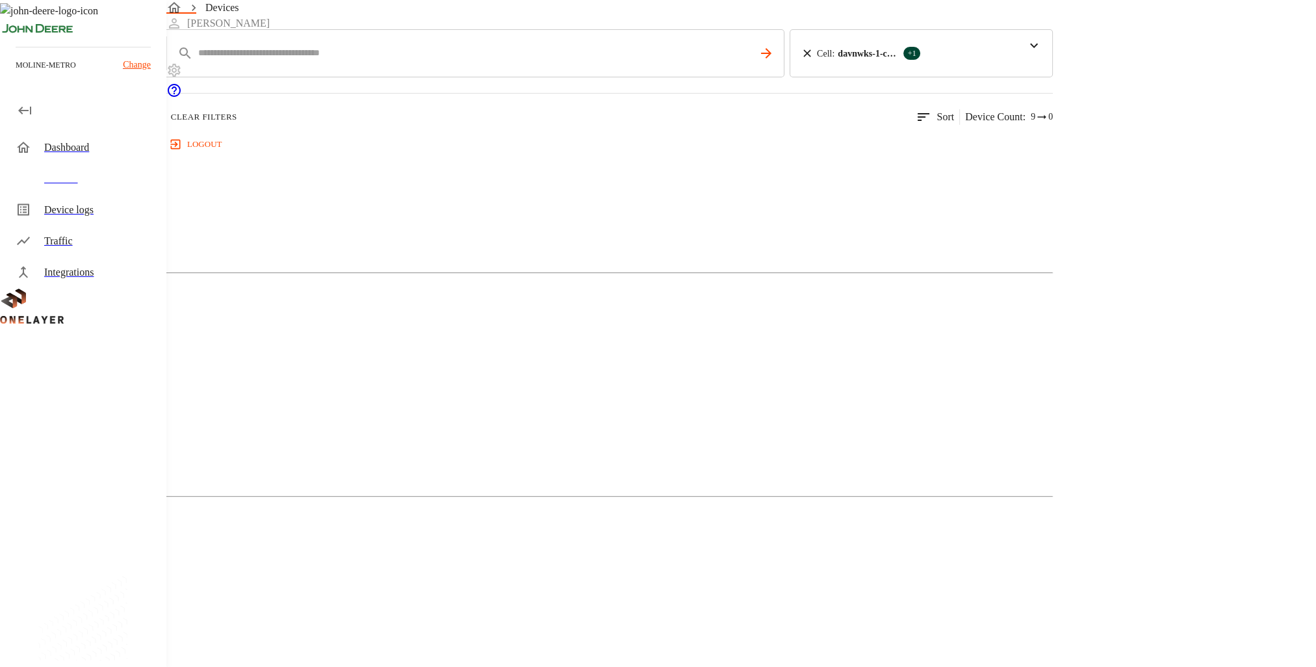
click at [526, 311] on div "Non-Cellular Device" at bounding box center [529, 306] width 81 height 27
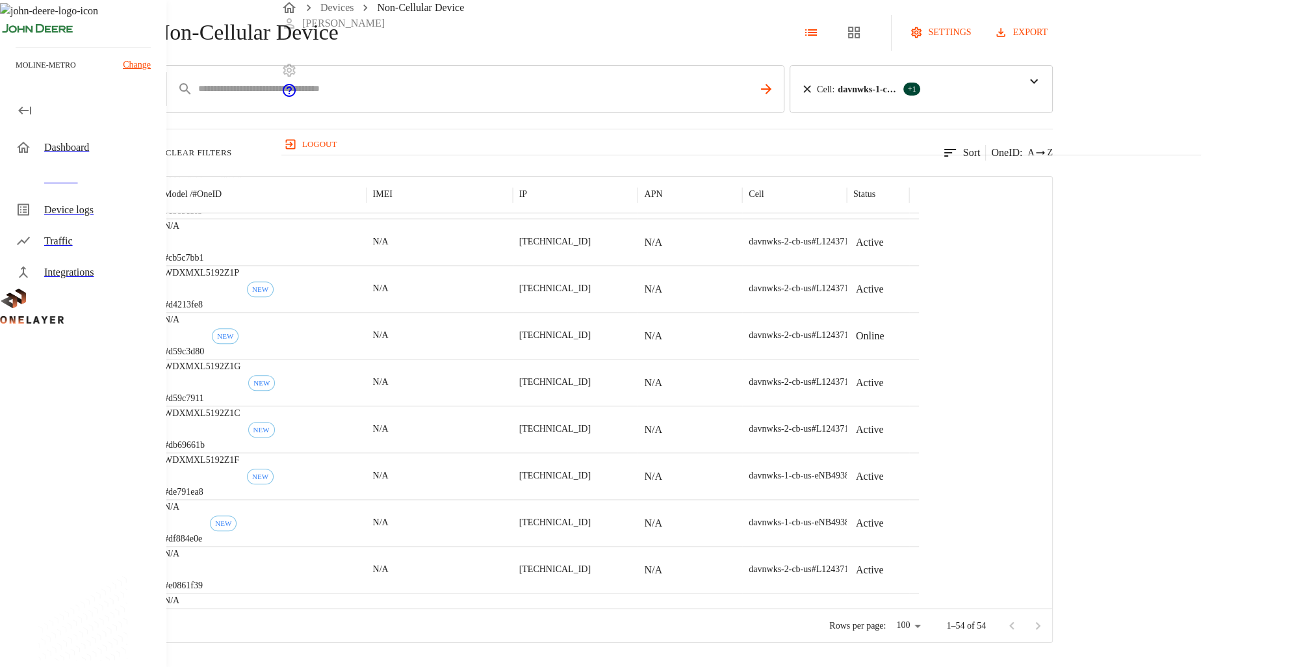
scroll to position [1844, 0]
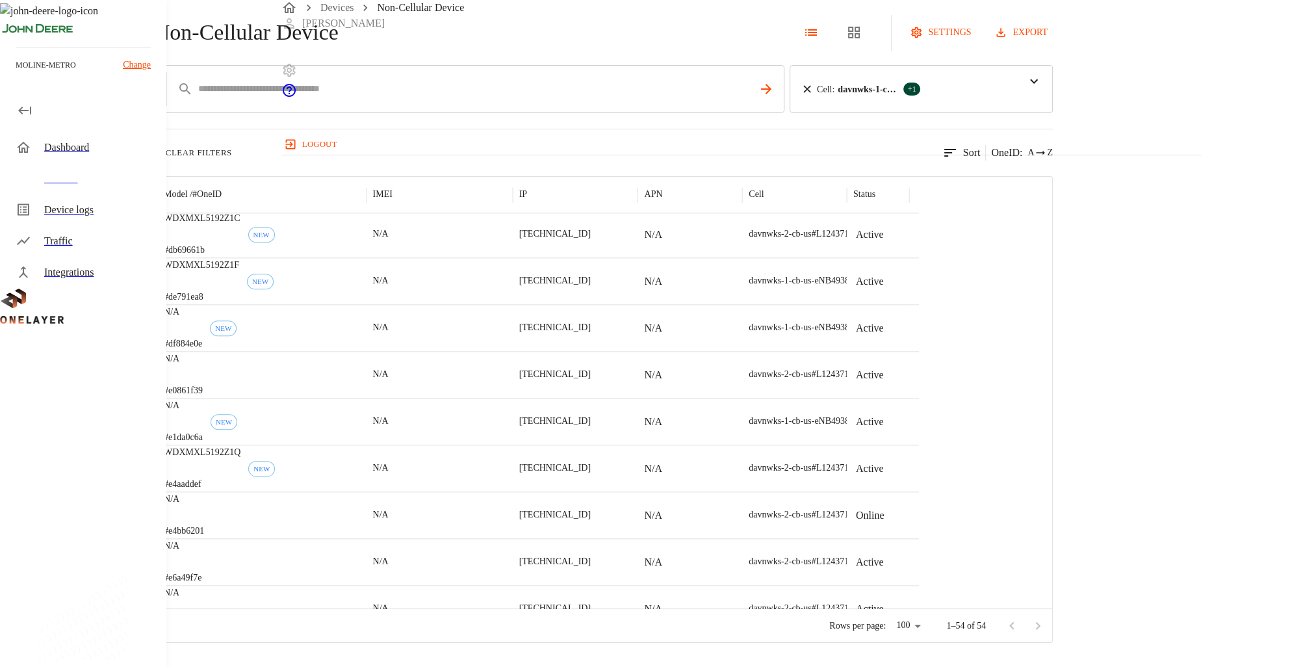
click at [14, 40] on icon at bounding box center [7, 32] width 14 height 14
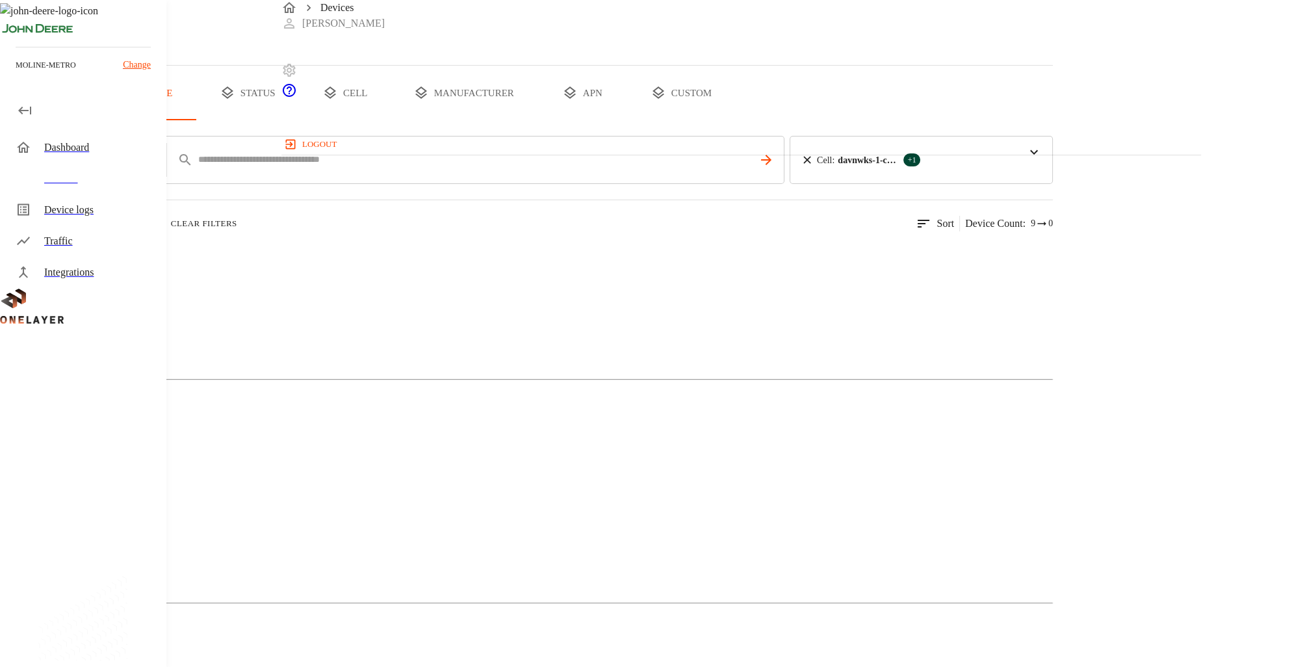
click at [383, 338] on div "Cellular Router" at bounding box center [526, 305] width 1053 height 65
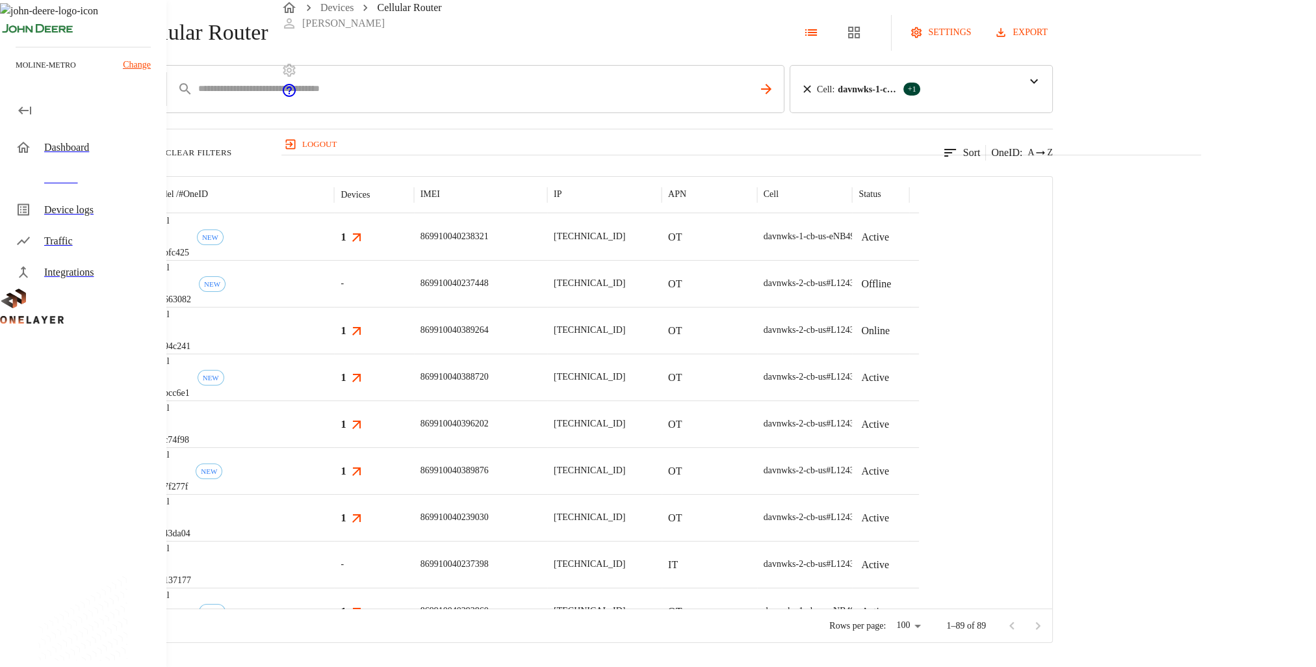
scroll to position [73, 0]
click at [14, 40] on icon at bounding box center [7, 32] width 14 height 14
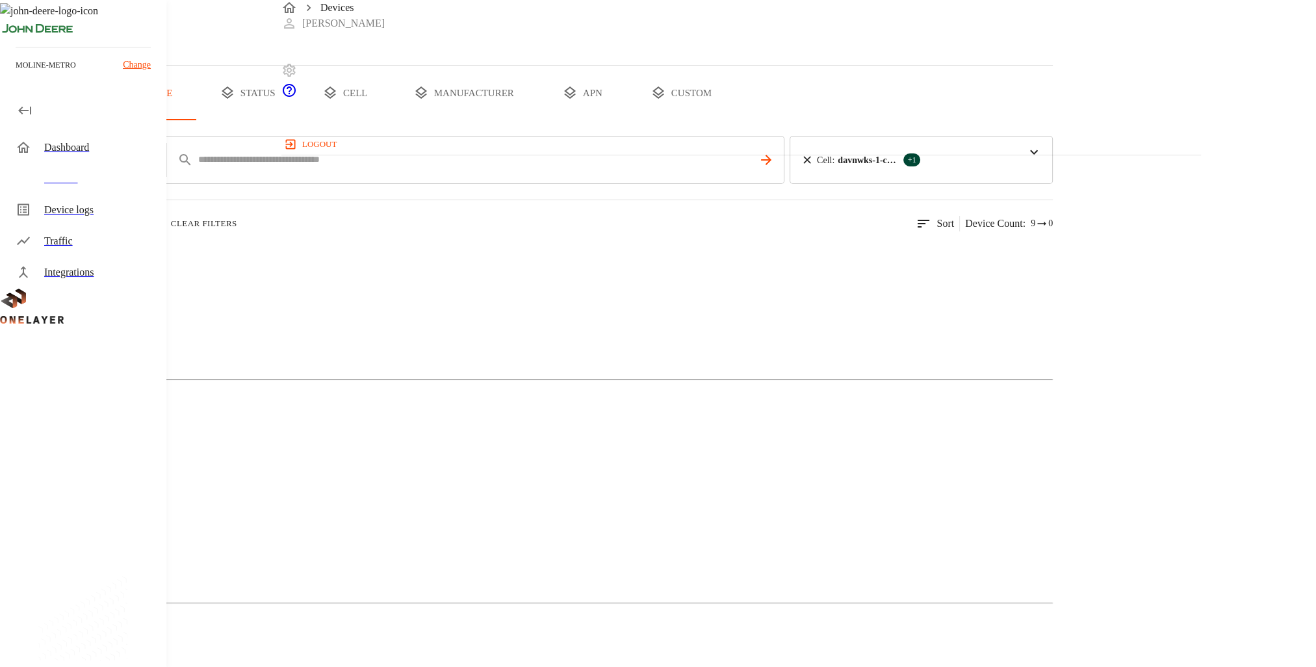
click at [1041, 160] on icon at bounding box center [1034, 152] width 16 height 16
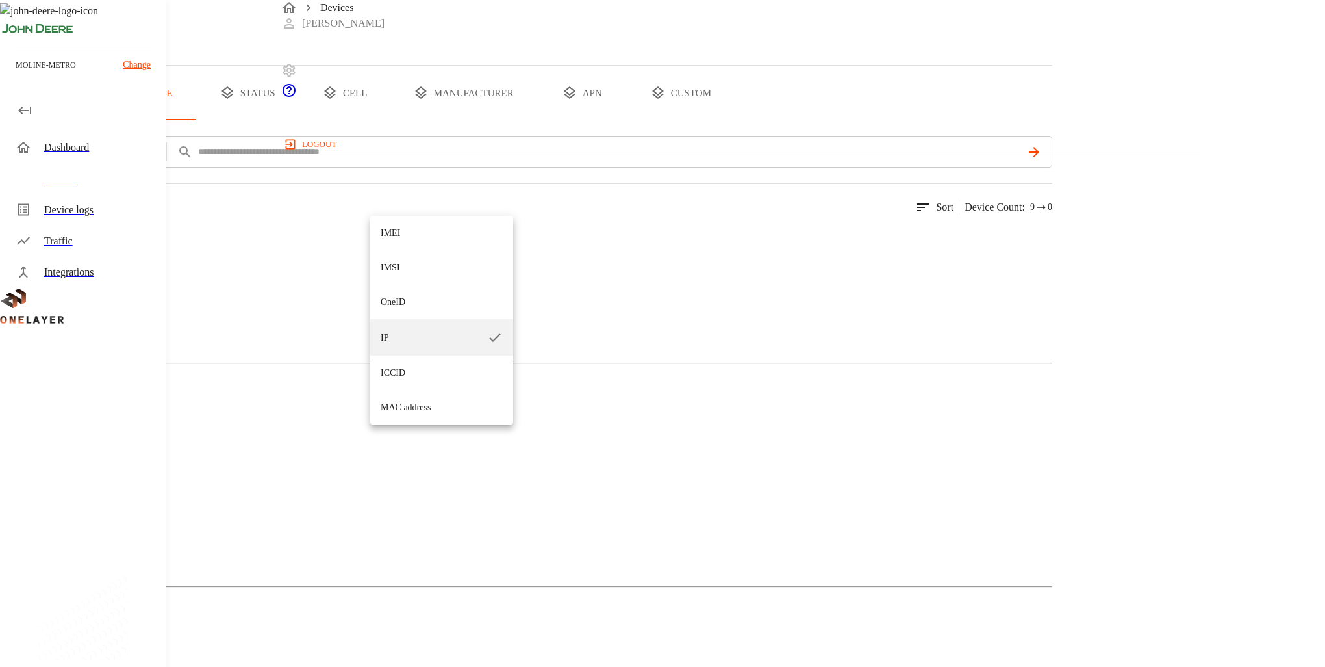
click at [309, 196] on div at bounding box center [662, 333] width 1325 height 667
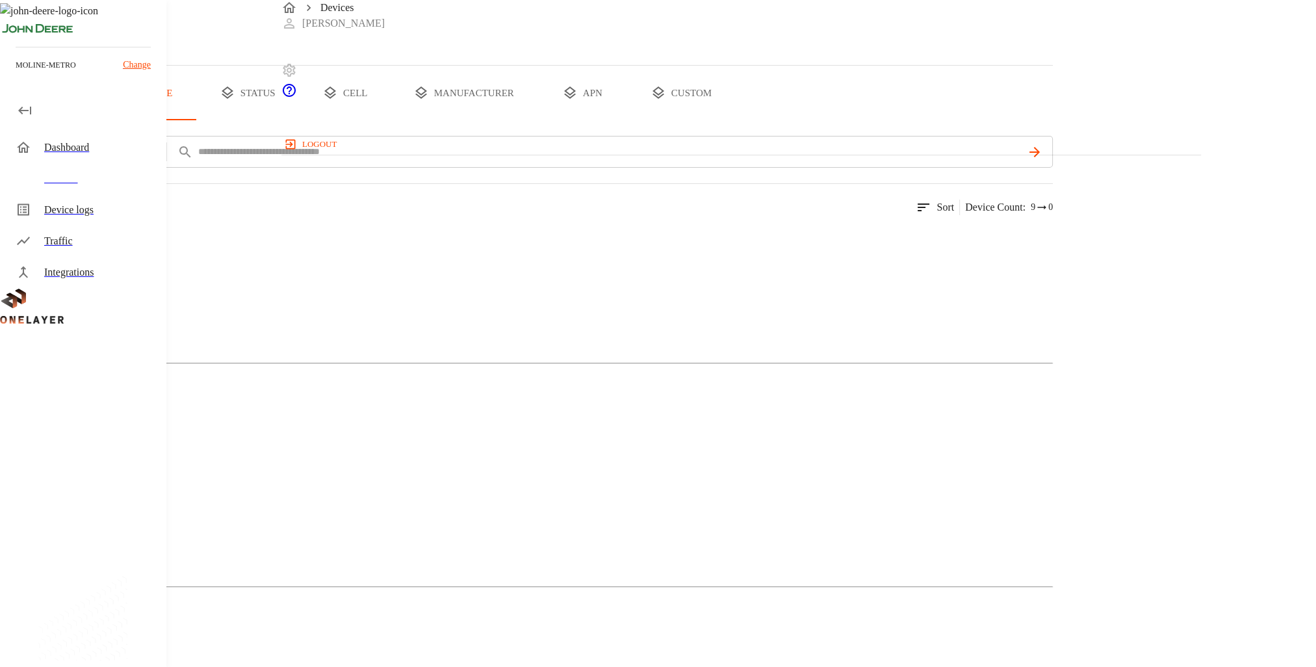
click at [88, 168] on button "add filter" at bounding box center [44, 152] width 88 height 32
click at [335, 474] on div "Cell" at bounding box center [363, 492] width 142 height 36
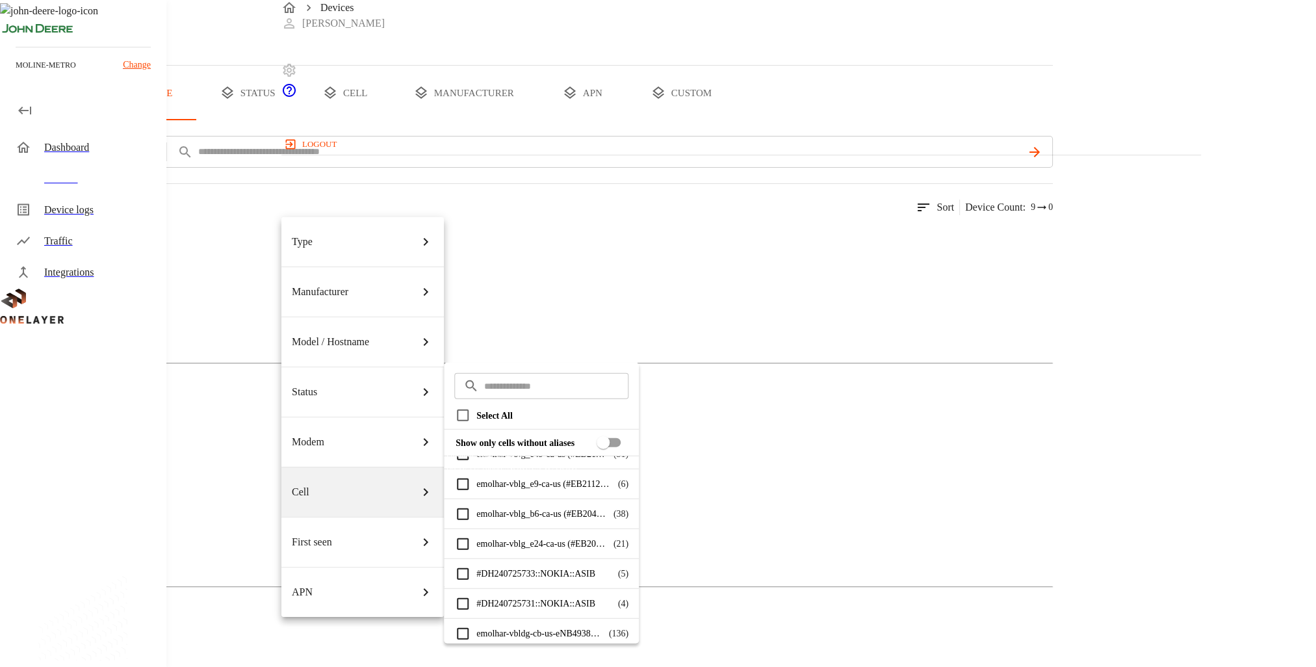
scroll to position [348, 0]
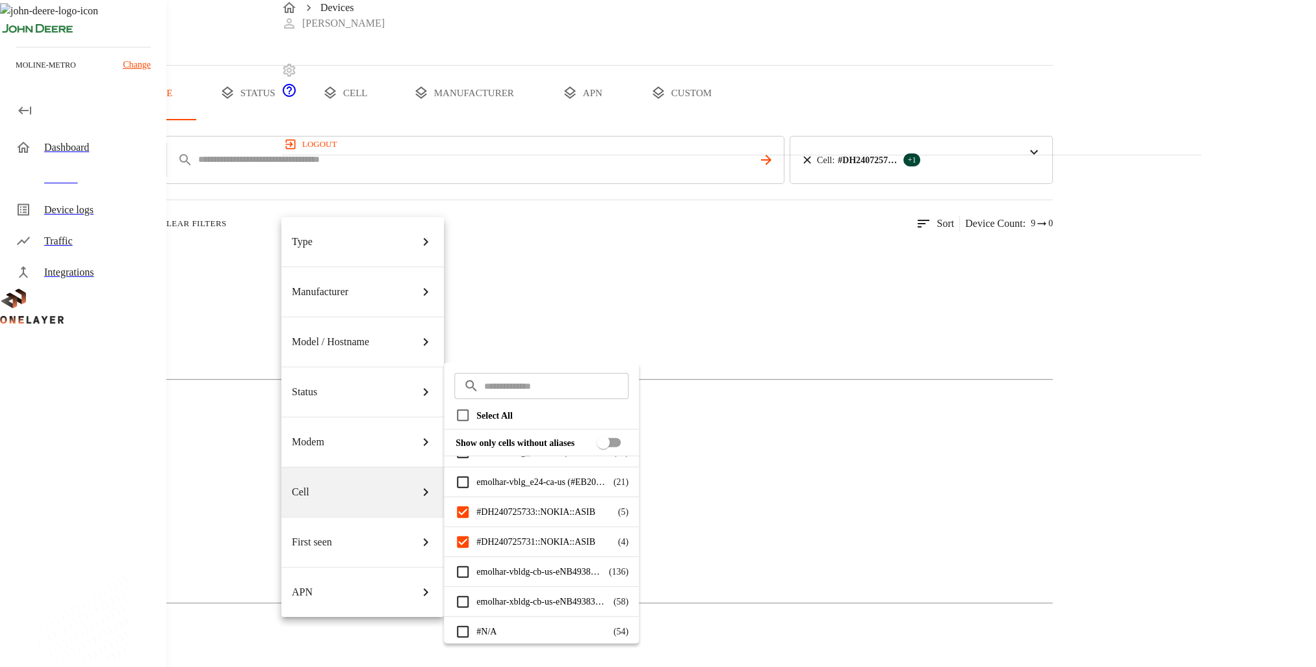
click at [598, 81] on div at bounding box center [658, 333] width 1316 height 667
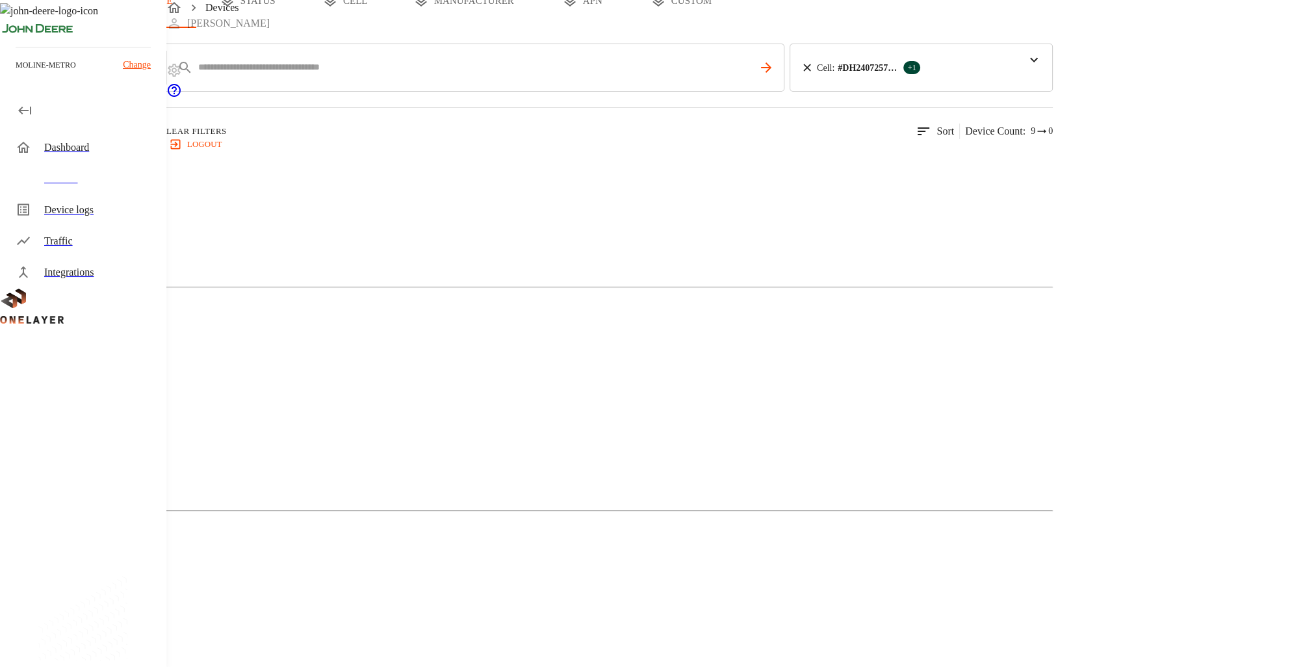
scroll to position [107, 0]
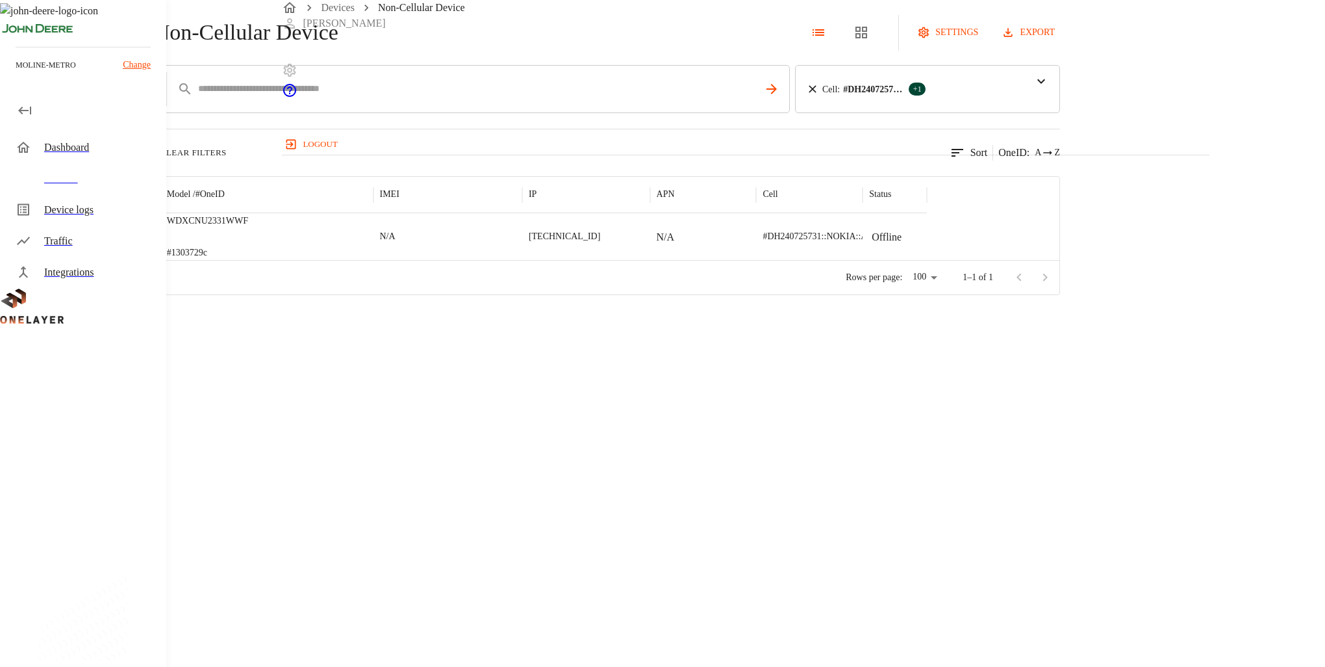
click at [14, 40] on icon at bounding box center [7, 32] width 14 height 14
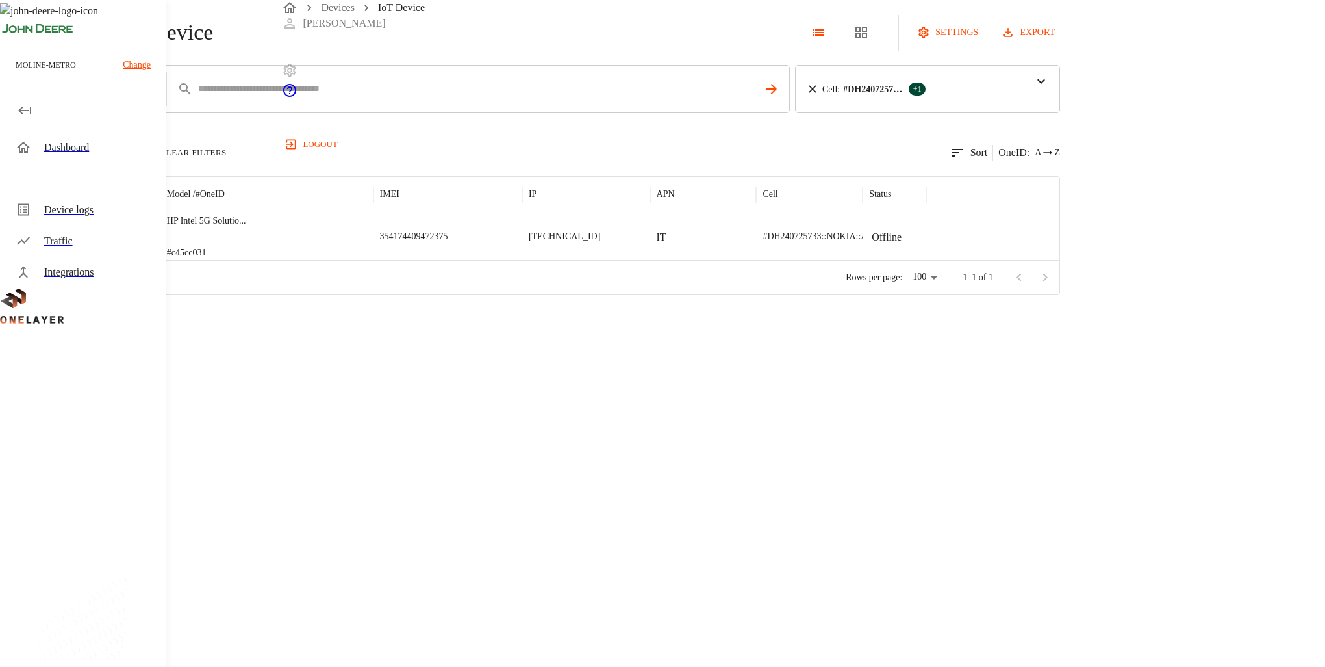
click at [14, 40] on icon at bounding box center [7, 32] width 14 height 14
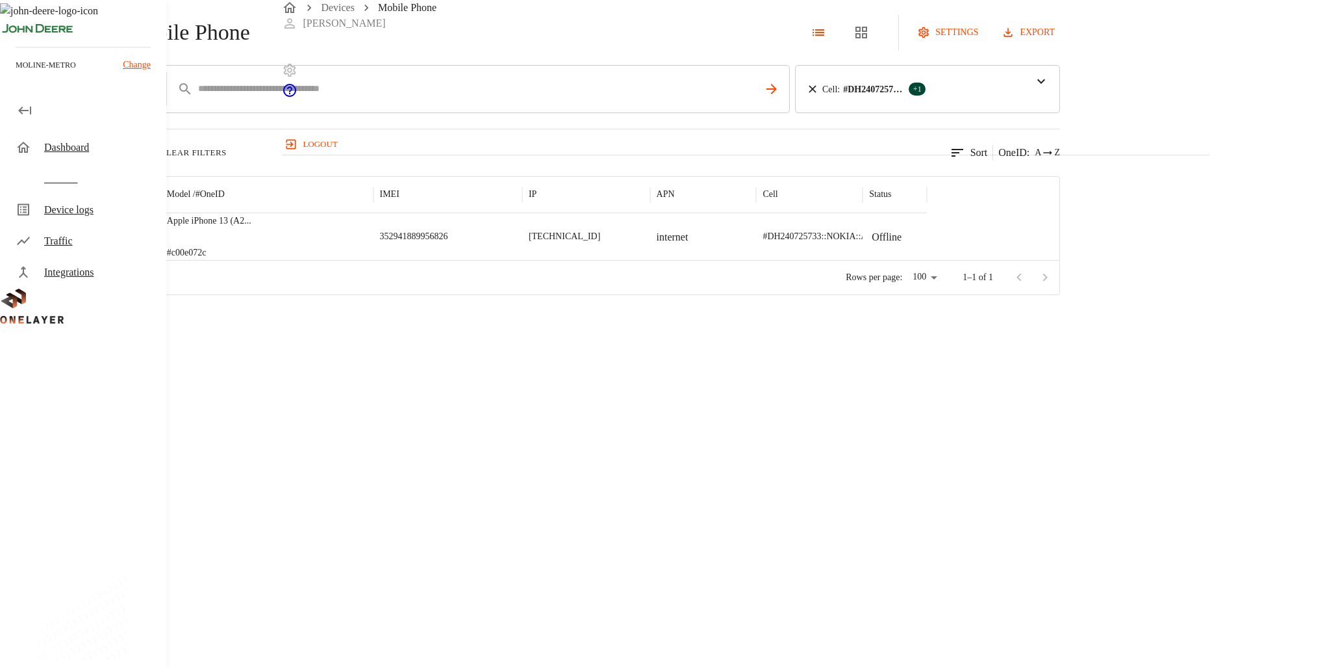
click at [14, 40] on icon at bounding box center [7, 32] width 14 height 14
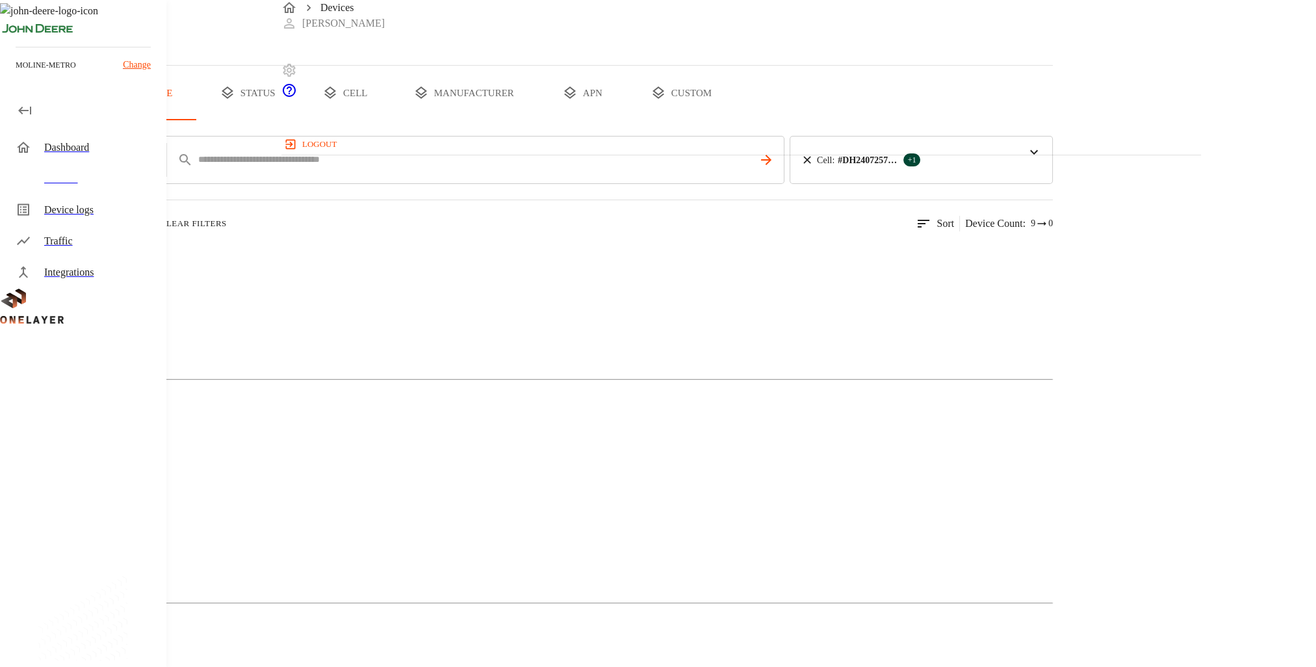
click at [101, 470] on img at bounding box center [63, 478] width 75 height 16
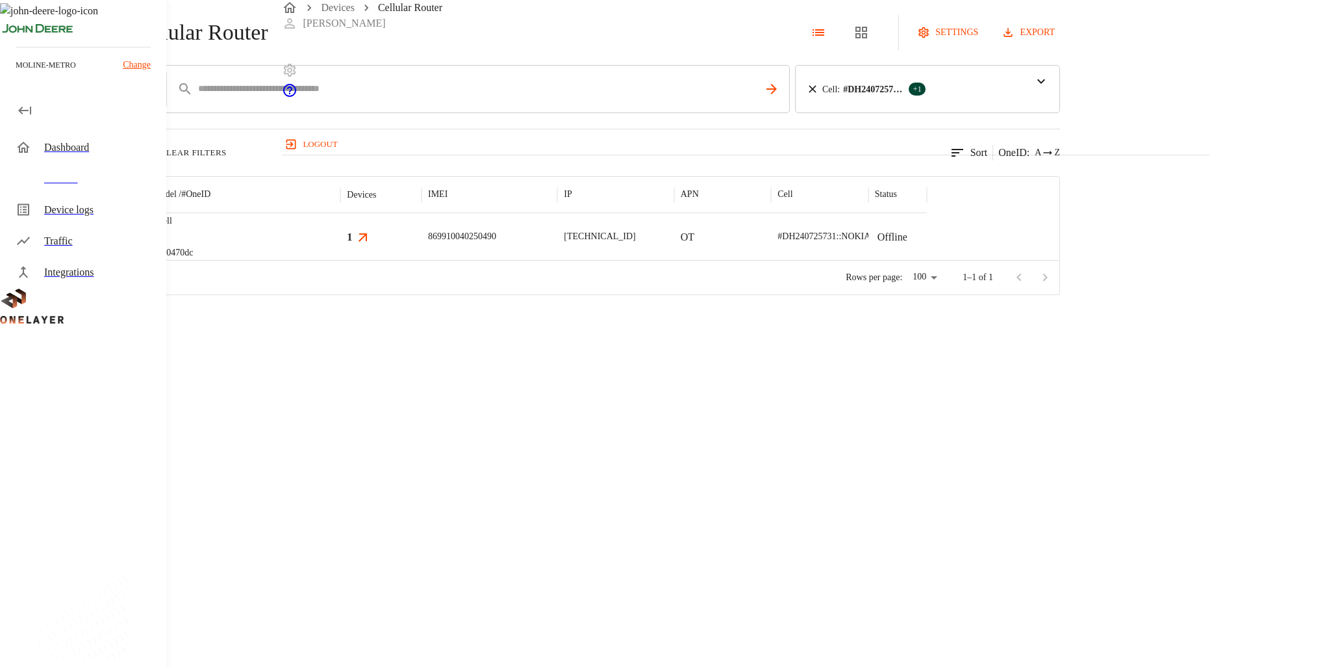
click at [14, 40] on icon at bounding box center [7, 32] width 14 height 14
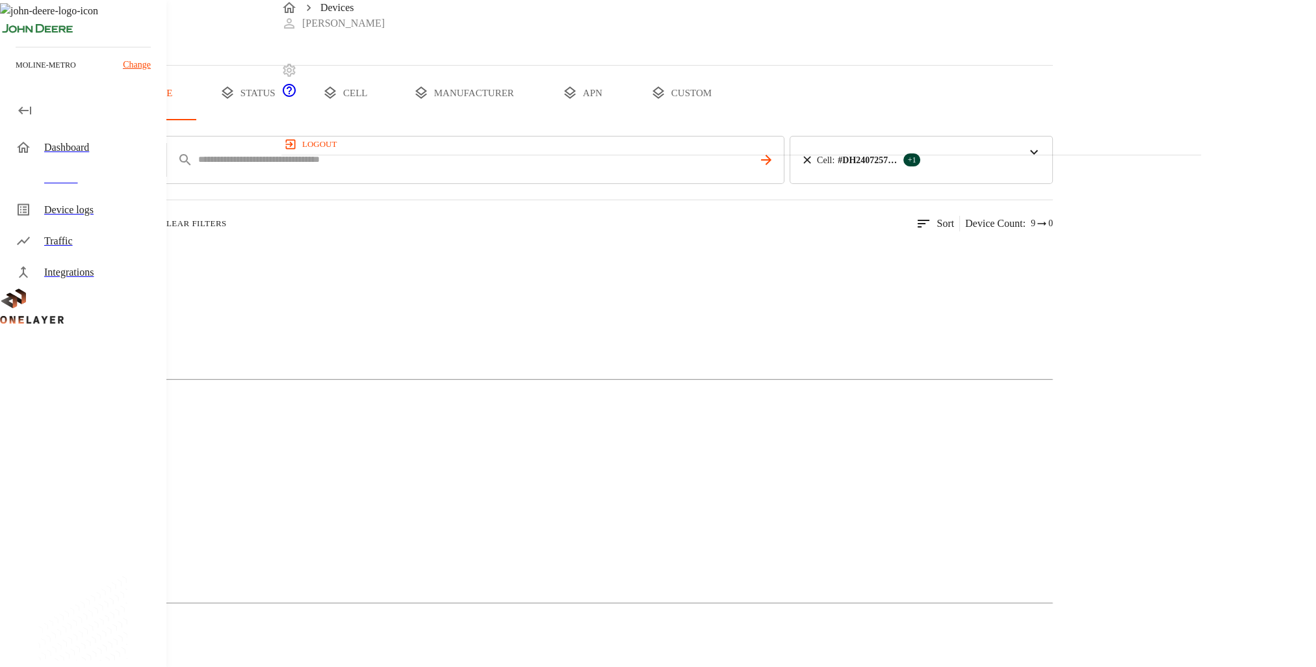
click at [67, 262] on img at bounding box center [46, 255] width 41 height 16
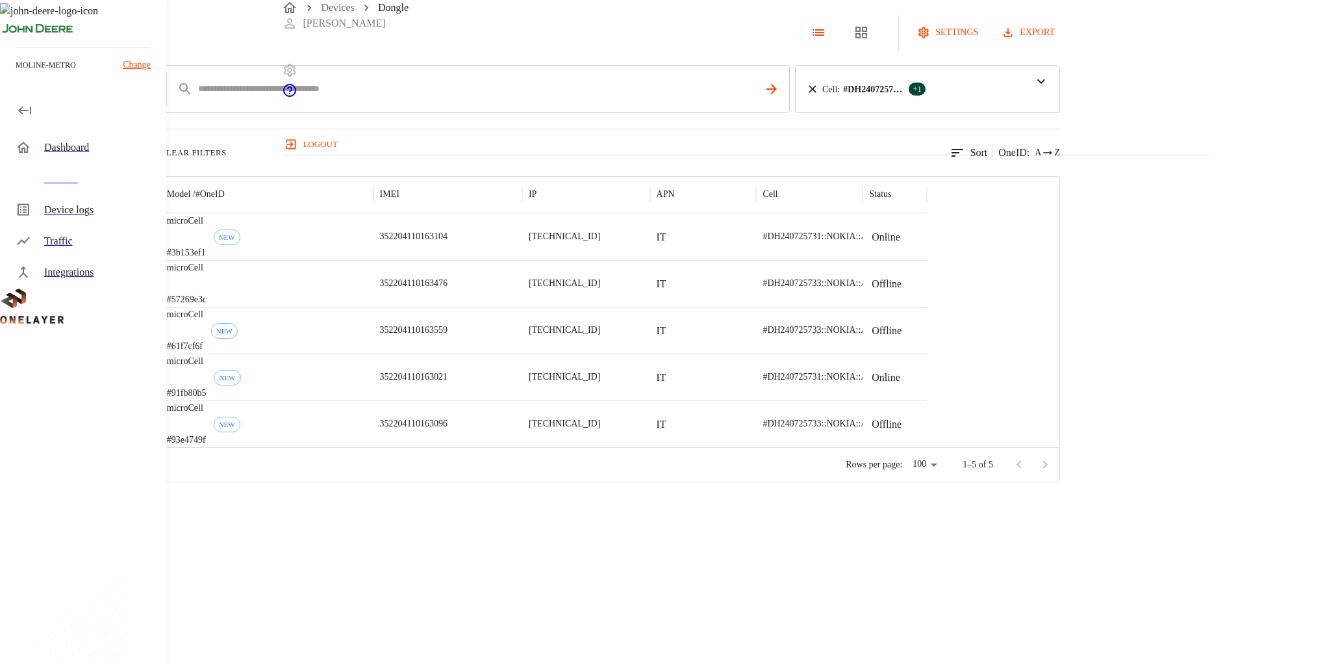
click at [819, 96] on icon at bounding box center [812, 89] width 13 height 13
